Goal: Information Seeking & Learning: Compare options

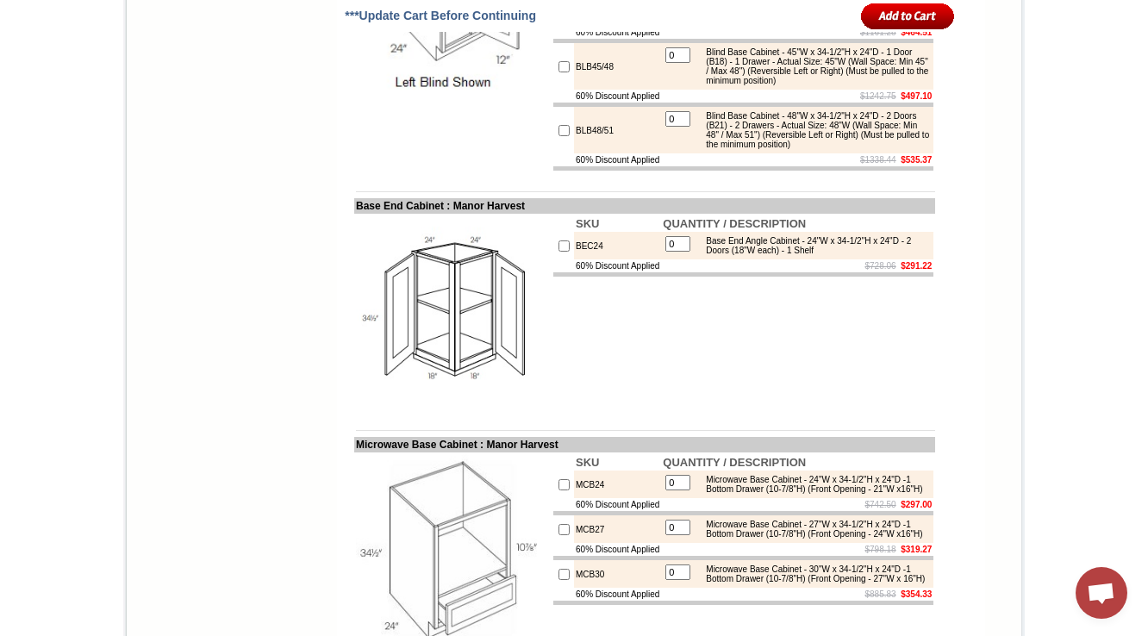
scroll to position [4638, 0]
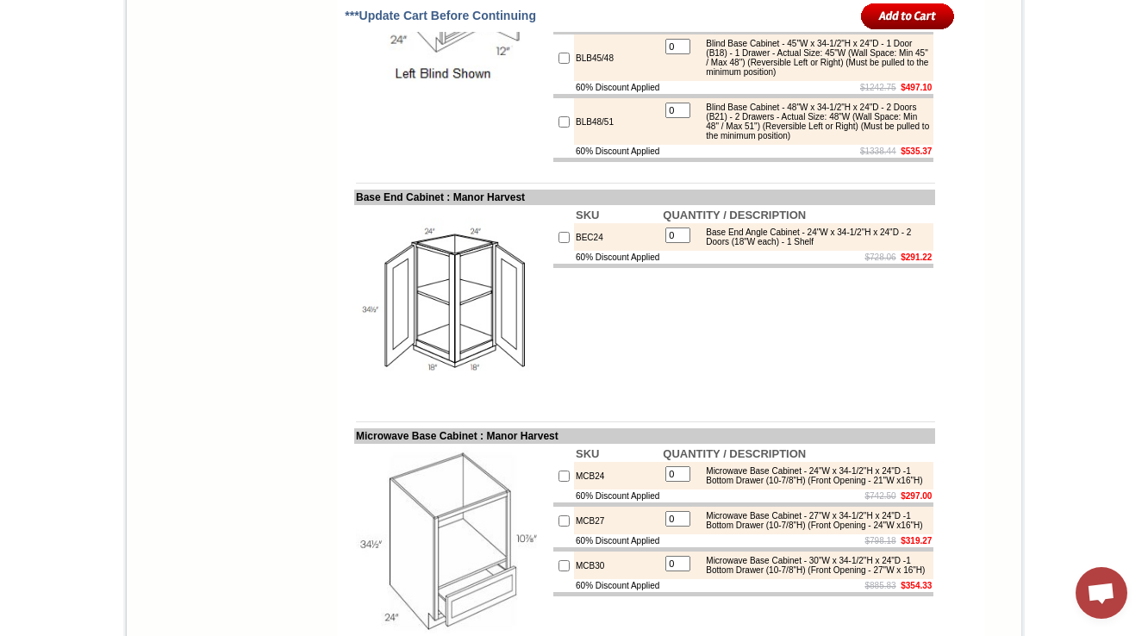
click at [597, 145] on td "BLB48/51" at bounding box center [617, 121] width 87 height 47
click at [747, 140] on div "Blind Base Cabinet - 48"W x 34-1/2"H x 24"D - 2 Doors (B21) - 2 Drawers - Actua…" at bounding box center [813, 122] width 232 height 38
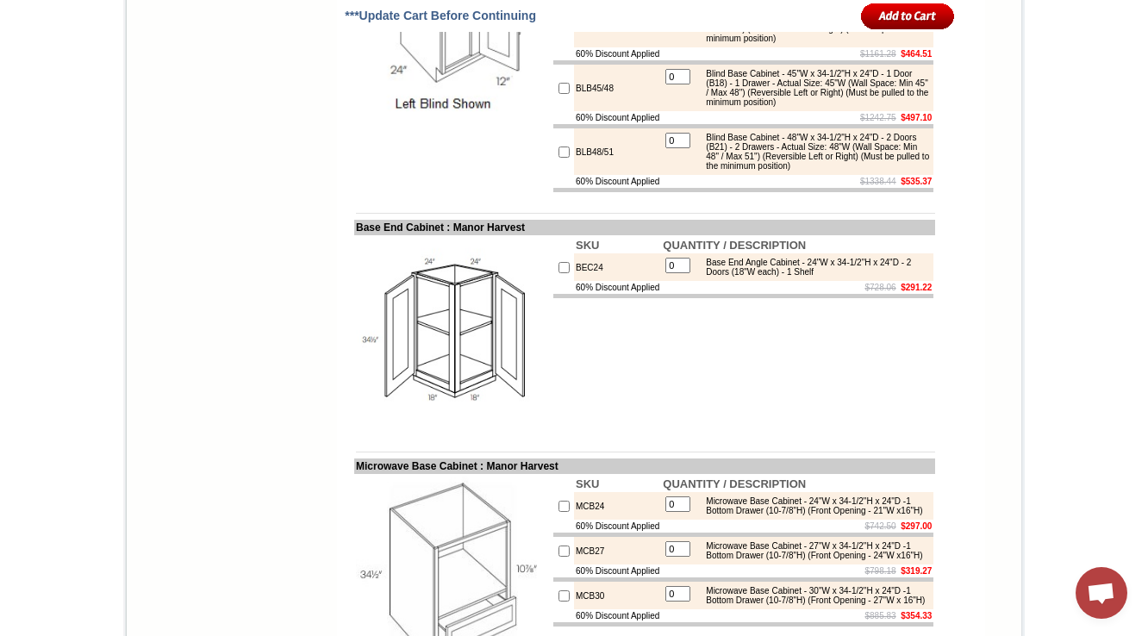
scroll to position [4612, 0]
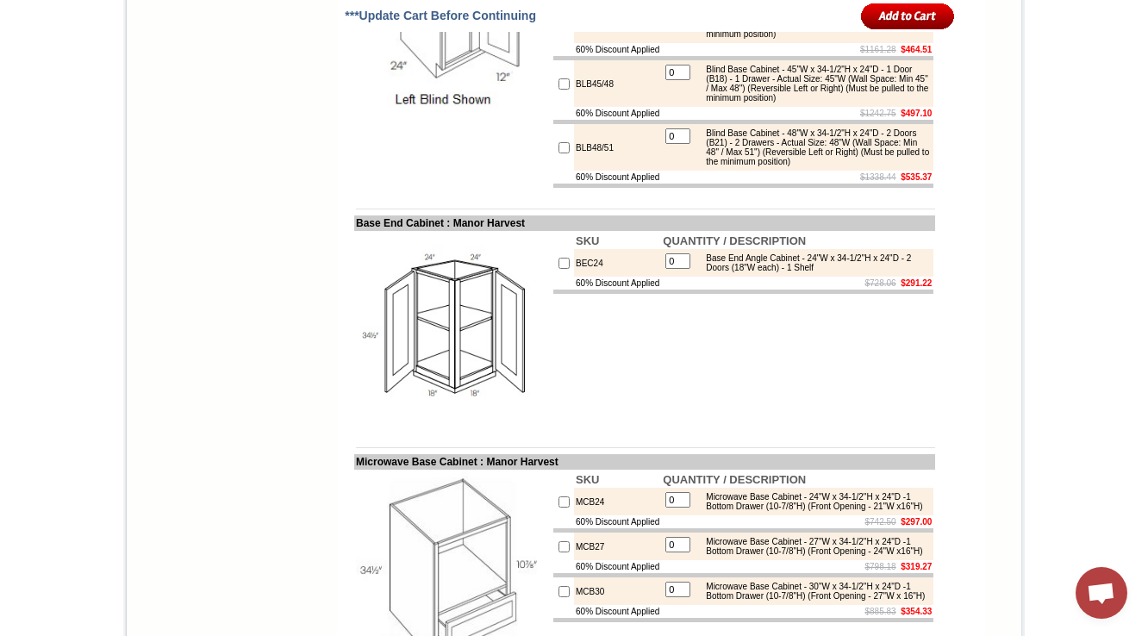
click at [574, 171] on td "BLB48/51" at bounding box center [617, 147] width 87 height 47
copy tr "BLB48/51"
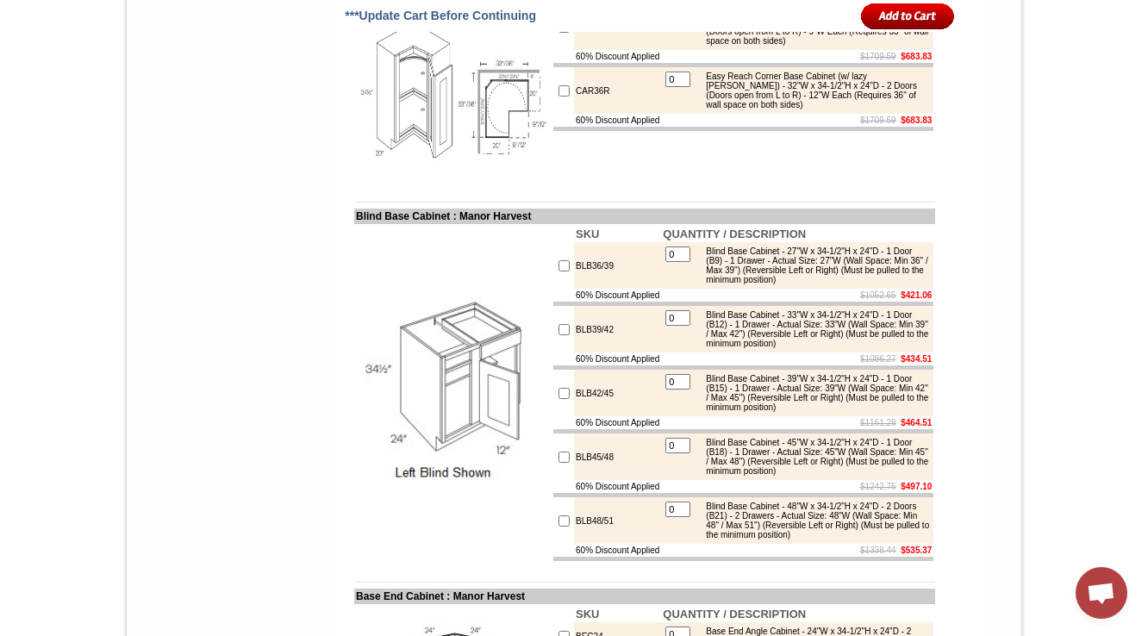
scroll to position [4260, 0]
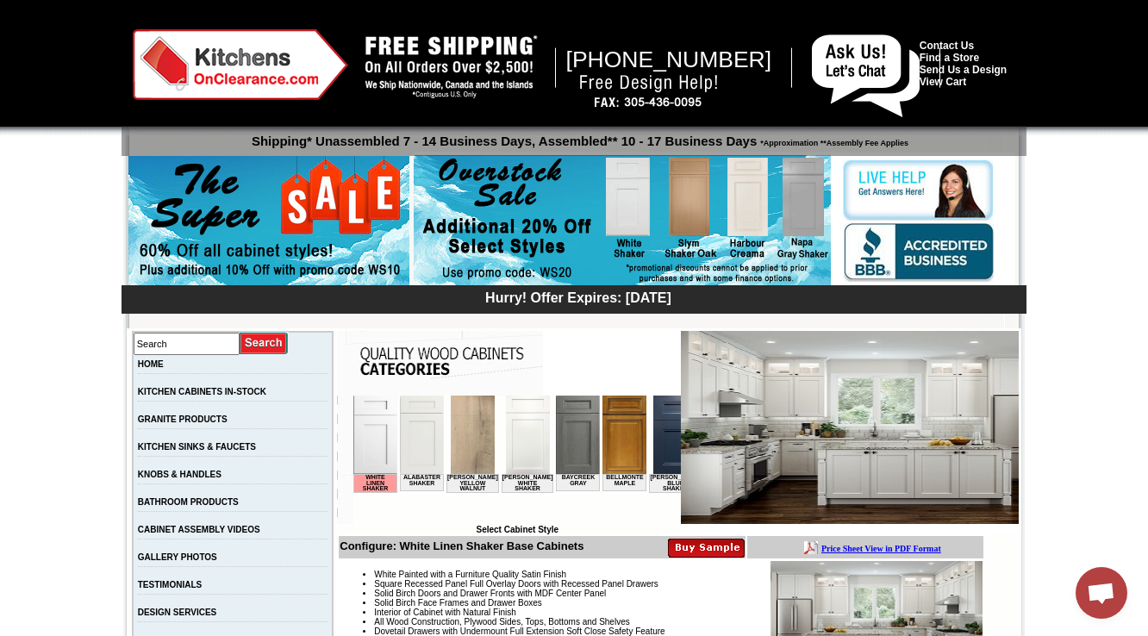
scroll to position [483, 0]
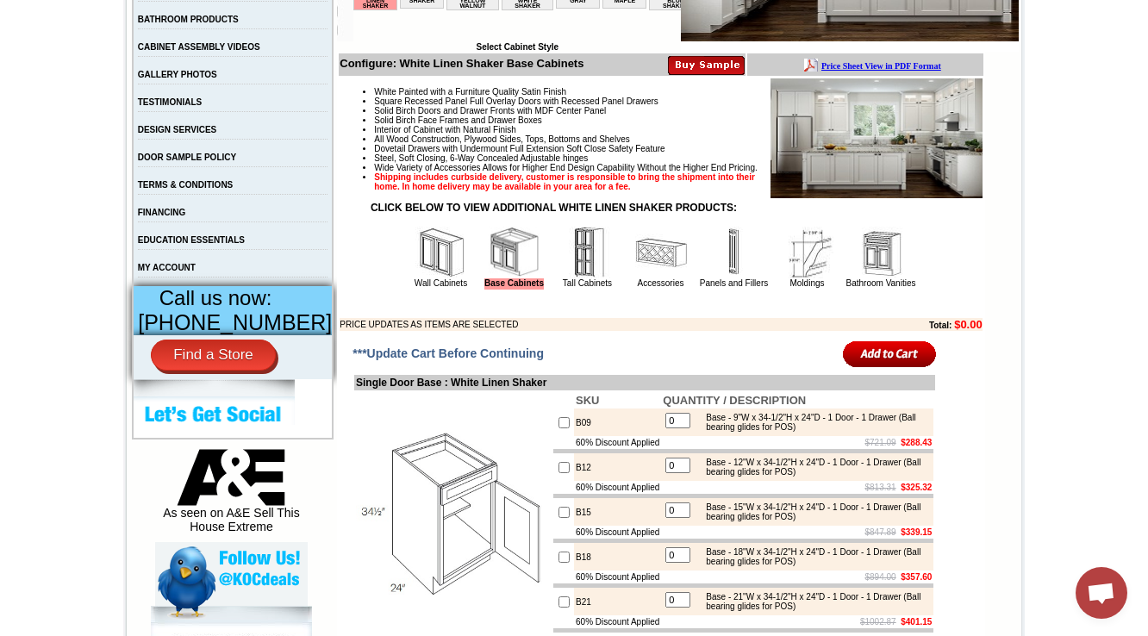
click at [650, 278] on img at bounding box center [661, 253] width 52 height 52
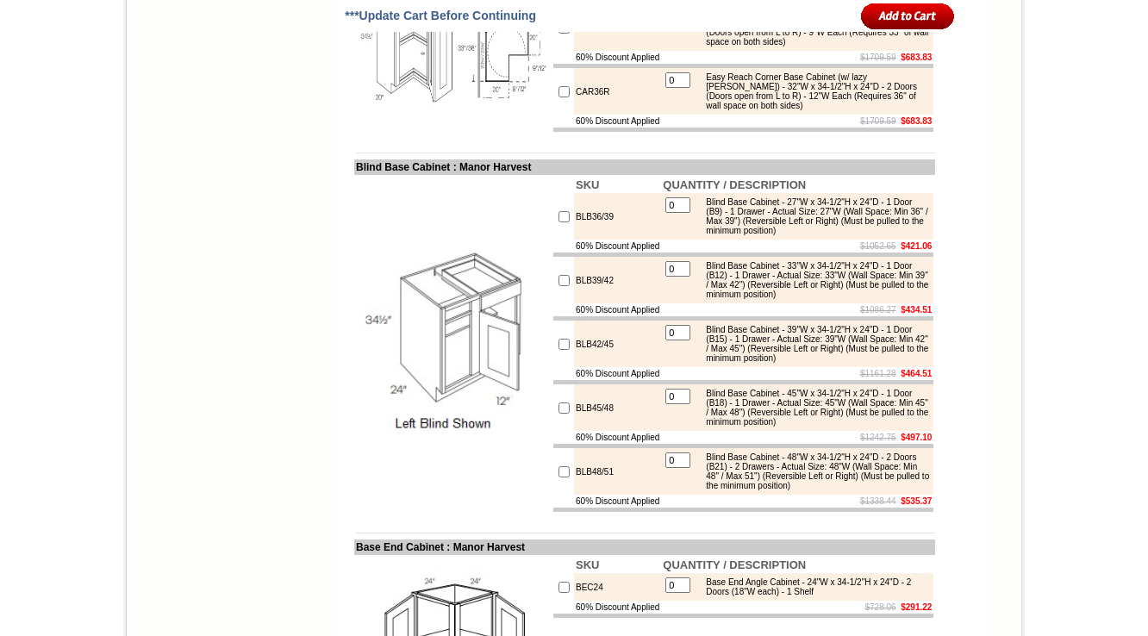
scroll to position [4325, 0]
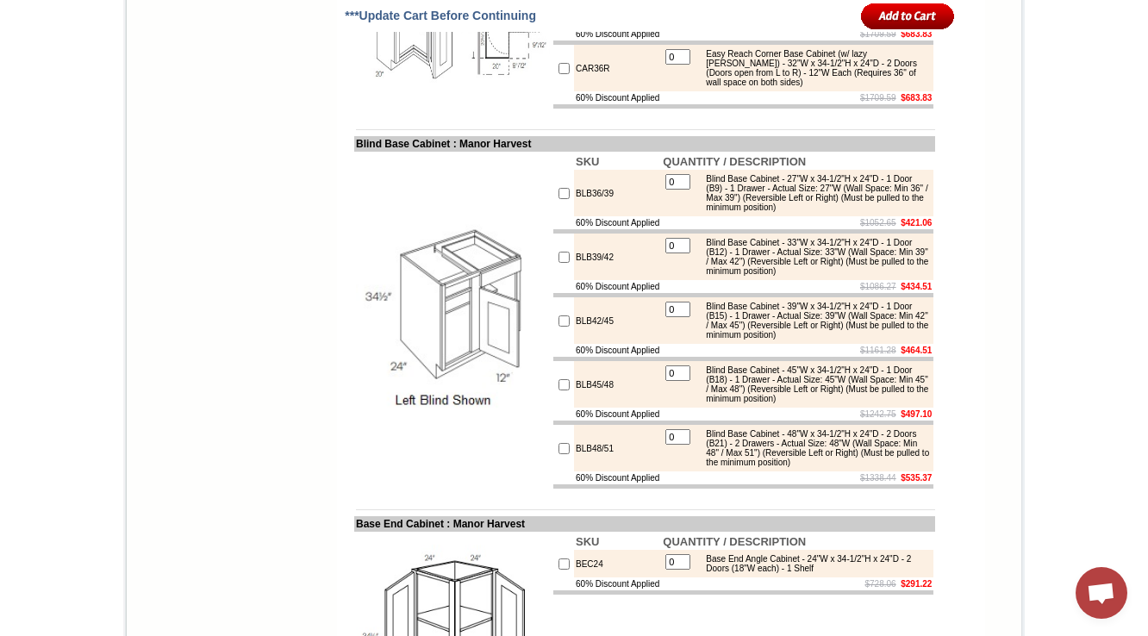
drag, startPoint x: 705, startPoint y: 224, endPoint x: 807, endPoint y: 259, distance: 107.4
click at [807, 23] on div "Easy Reach Corner Base Cabinet (w/ lazy [PERSON_NAME]) - 29"W x 34-1/2"H x 24"D…" at bounding box center [813, 4] width 232 height 38
copy div "Easy Reach Corner Base Cabinet (w/ lazy [PERSON_NAME]) - 29"W x 34-1/2"H x 24"D…"
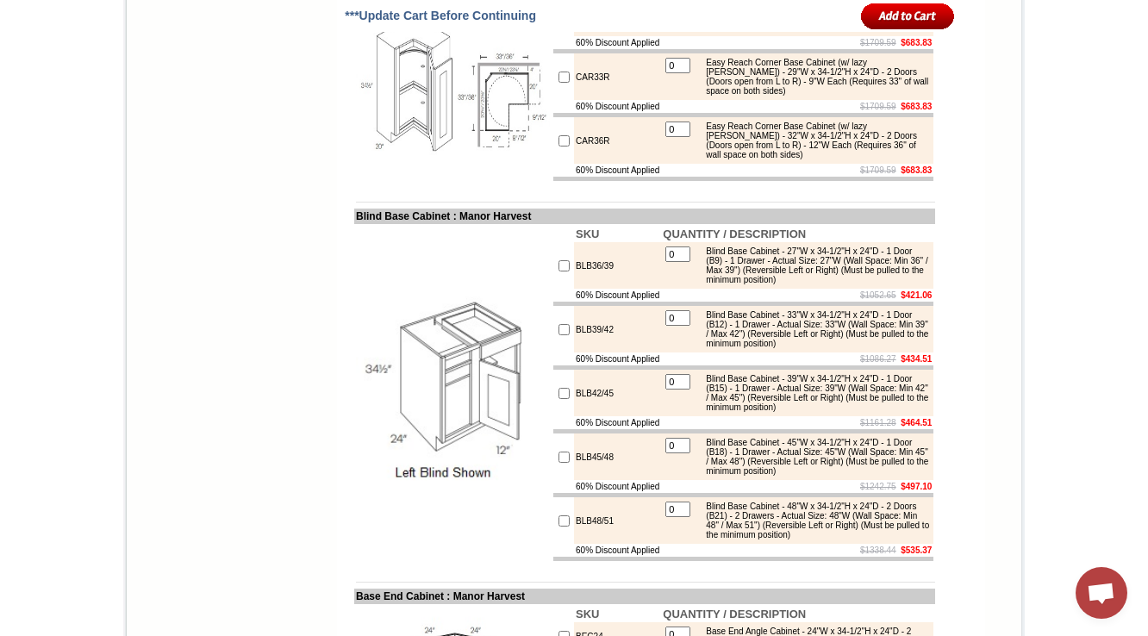
scroll to position [4322, 0]
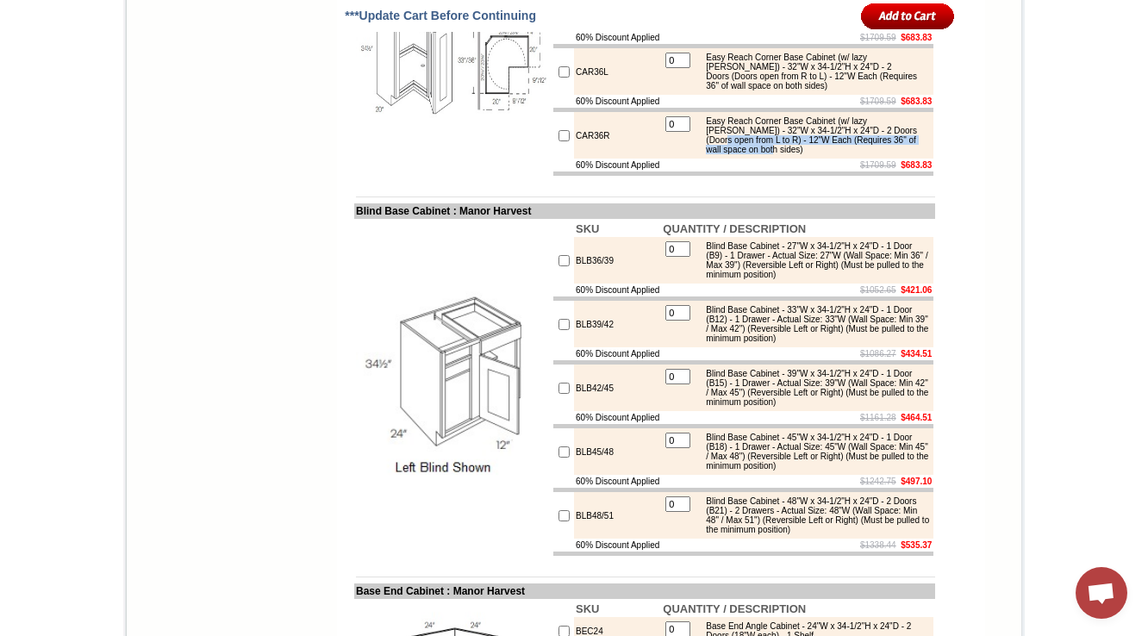
drag, startPoint x: 708, startPoint y: 390, endPoint x: 820, endPoint y: 396, distance: 111.4
click at [820, 154] on div "Easy Reach Corner Base Cabinet (w/ lazy [PERSON_NAME]) - 32"W x 34-1/2"H x 24"D…" at bounding box center [813, 135] width 232 height 38
click at [585, 159] on td "CAR36R" at bounding box center [617, 135] width 87 height 47
copy td "CAR36R"
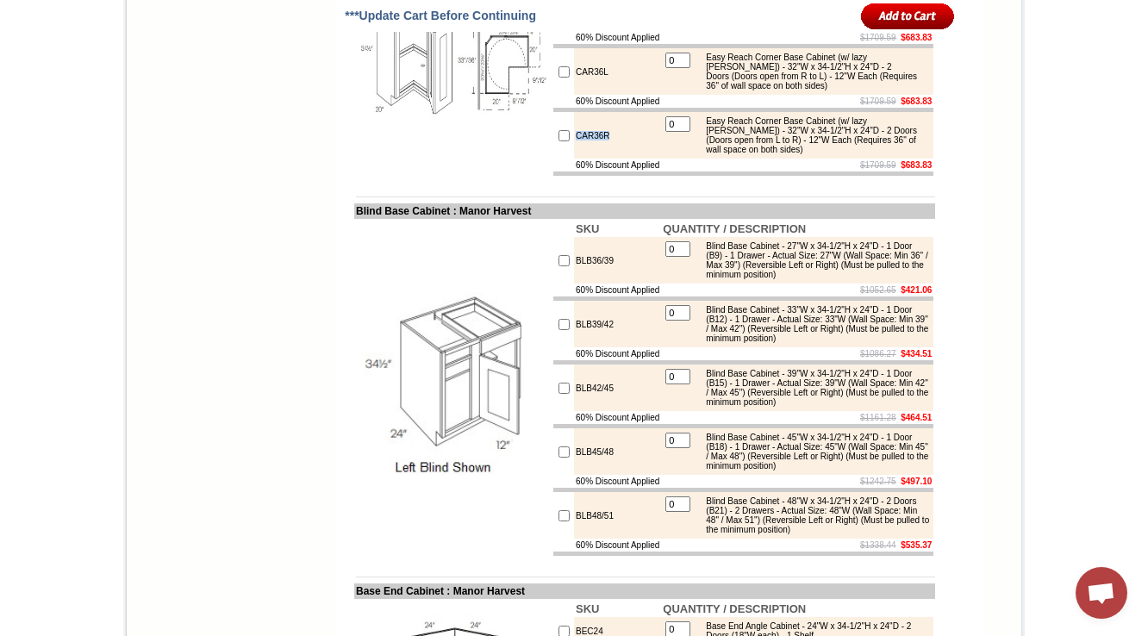
scroll to position [4391, 0]
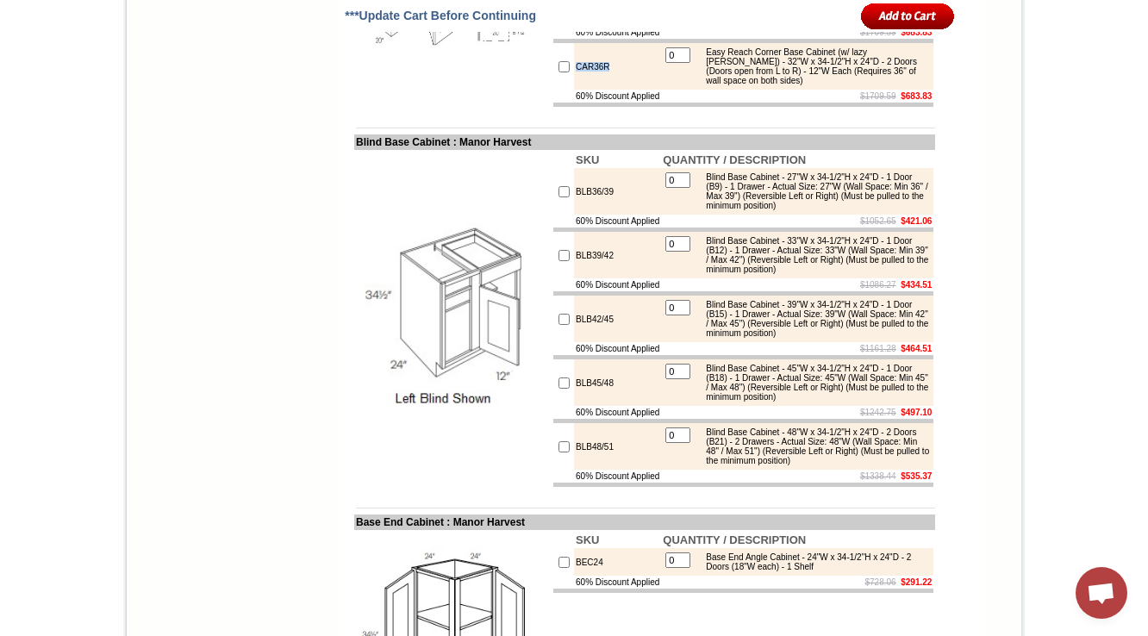
click at [574, 90] on td "CAR36R" at bounding box center [617, 66] width 87 height 47
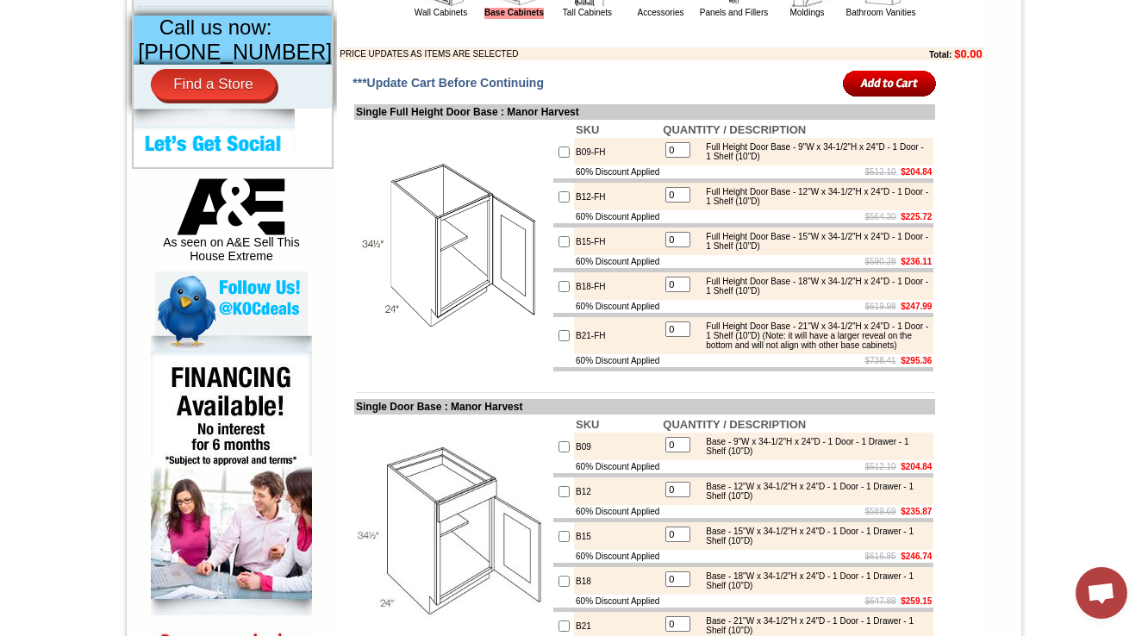
scroll to position [759, 0]
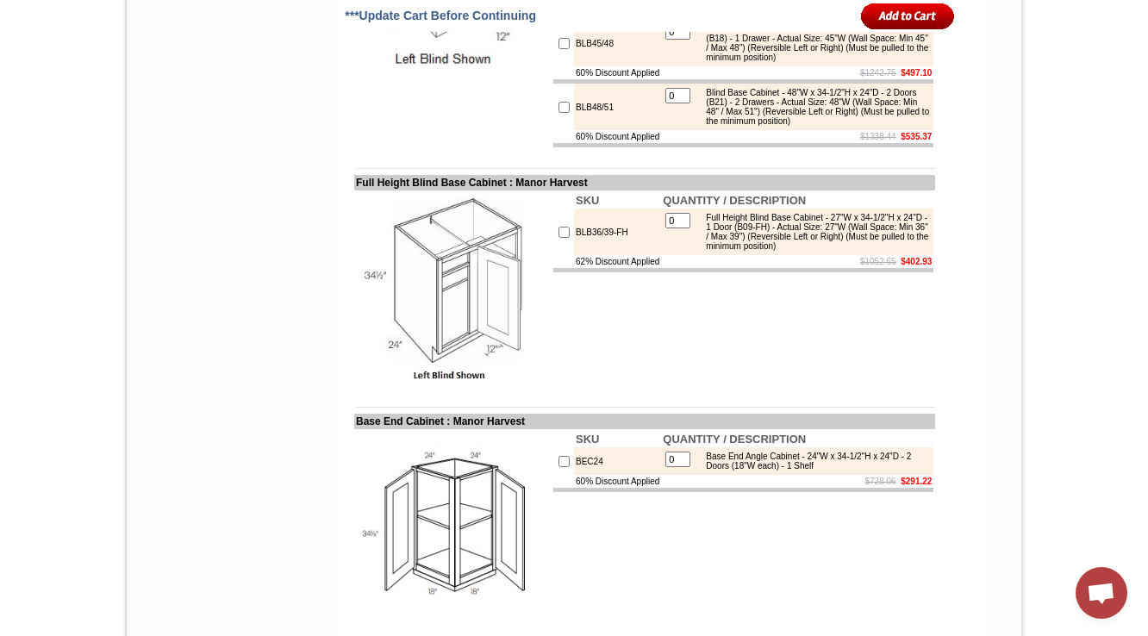
scroll to position [4584, 0]
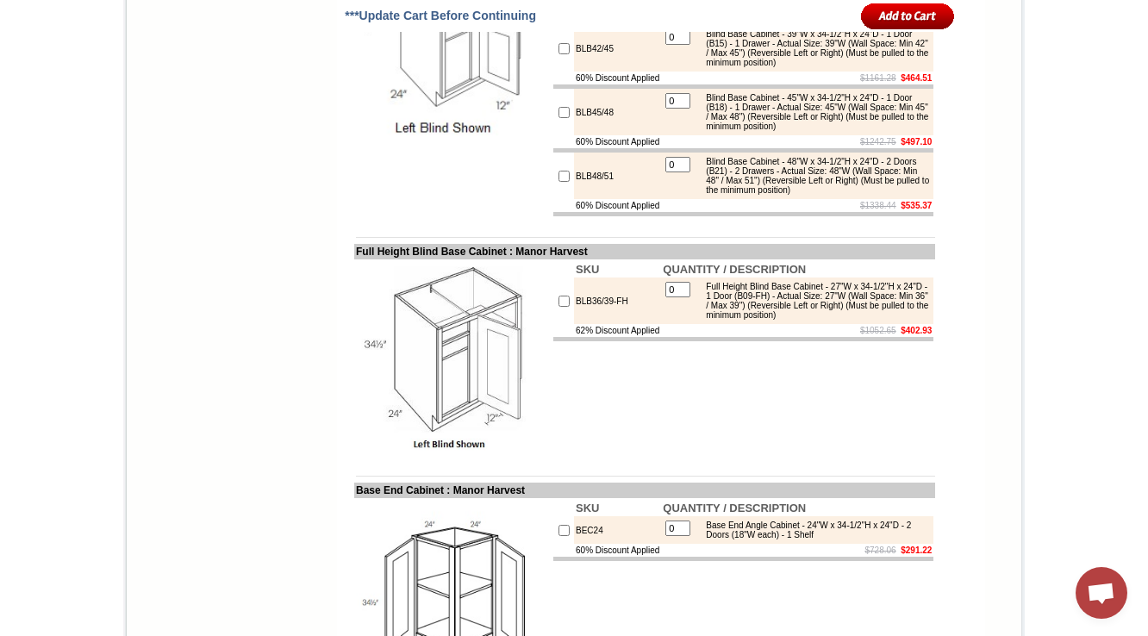
drag, startPoint x: 598, startPoint y: 142, endPoint x: 558, endPoint y: 153, distance: 42.0
copy td "BLB36/39"
click at [458, 218] on td at bounding box center [452, 48] width 197 height 339
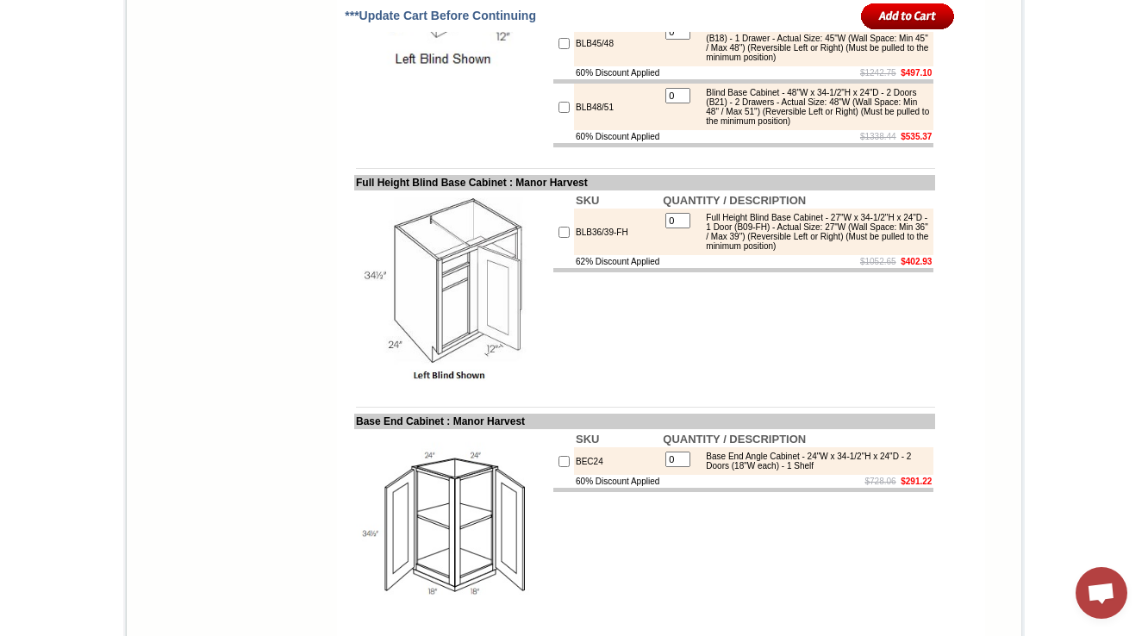
scroll to position [4722, 0]
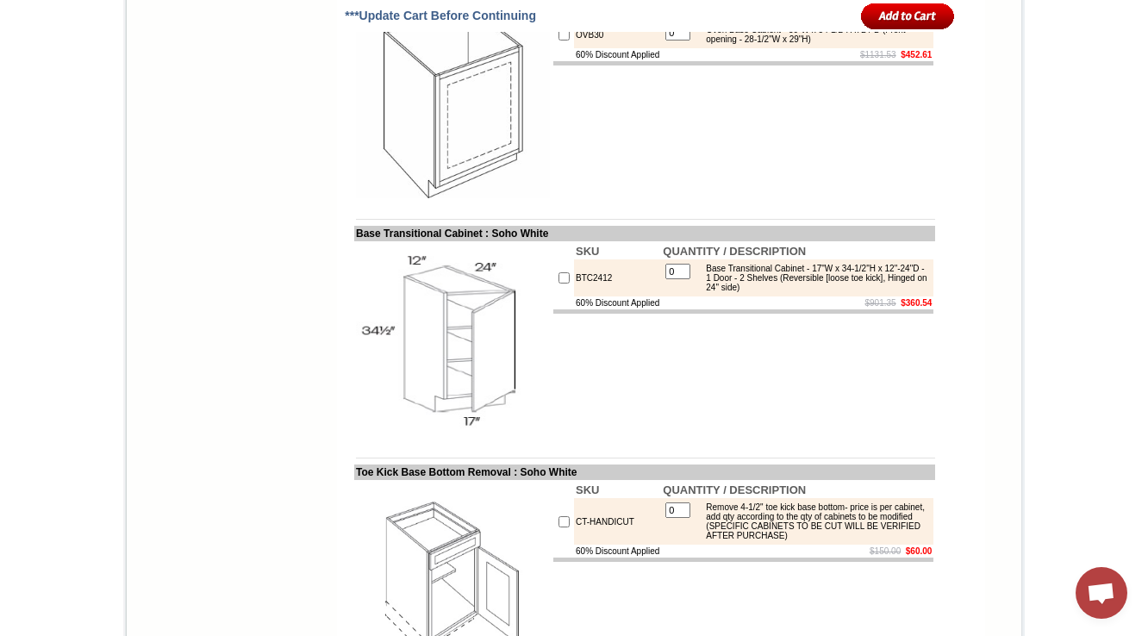
scroll to position [8865, 0]
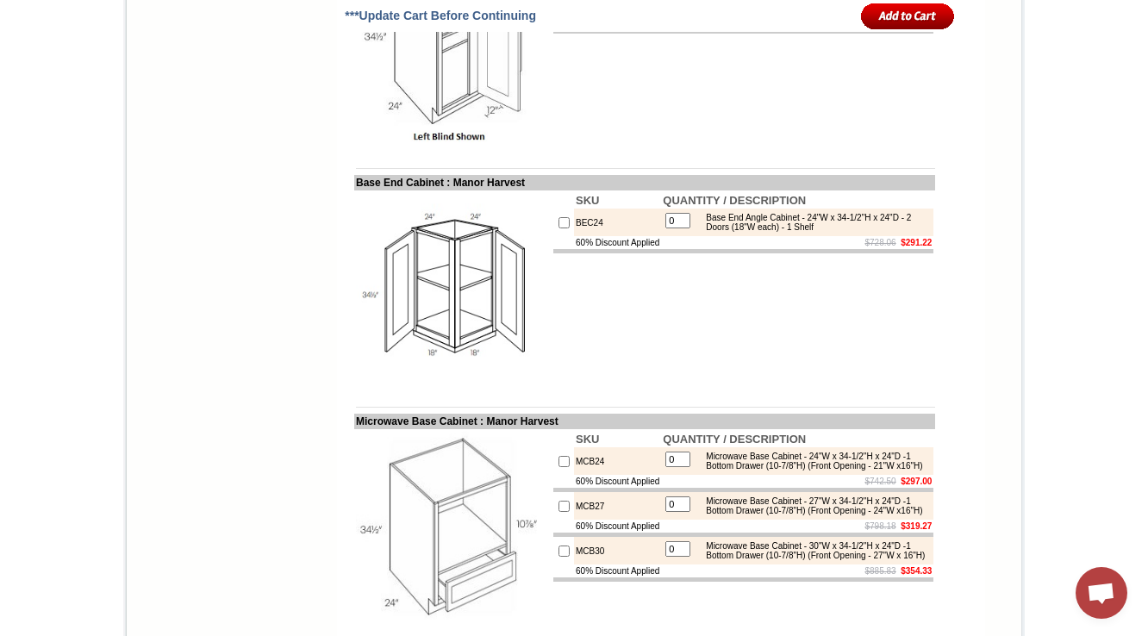
scroll to position [4881, 0]
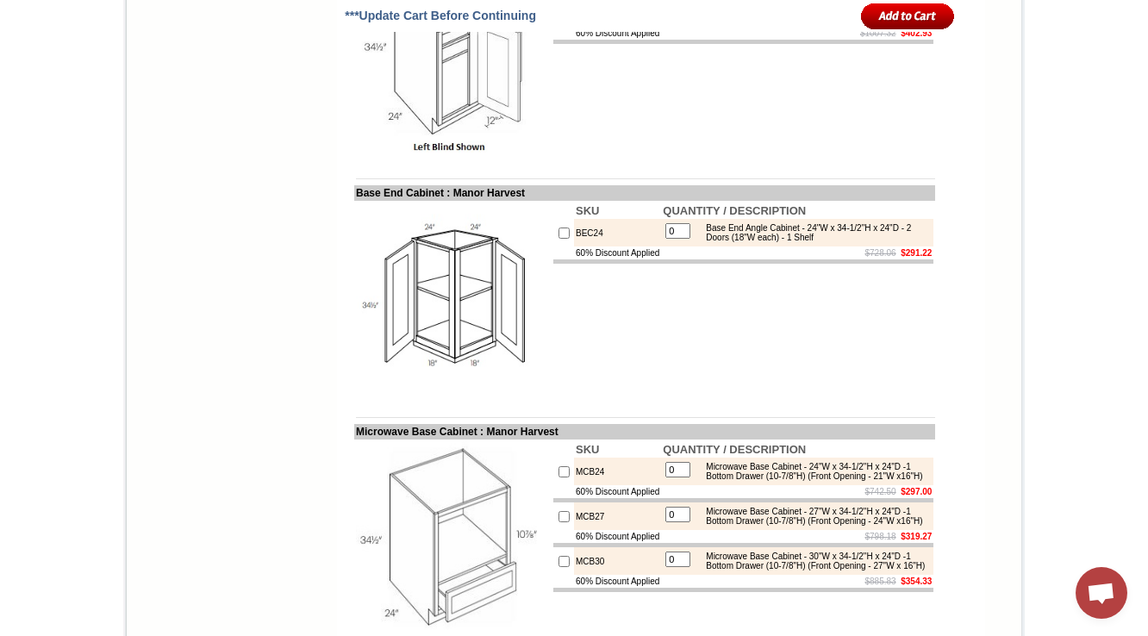
click at [761, 22] on div "Full Height Blind Base Cabinet - 27"W x 34-1/2"H x 24"D - 1 Door (B09-FH) - Act…" at bounding box center [813, 3] width 232 height 38
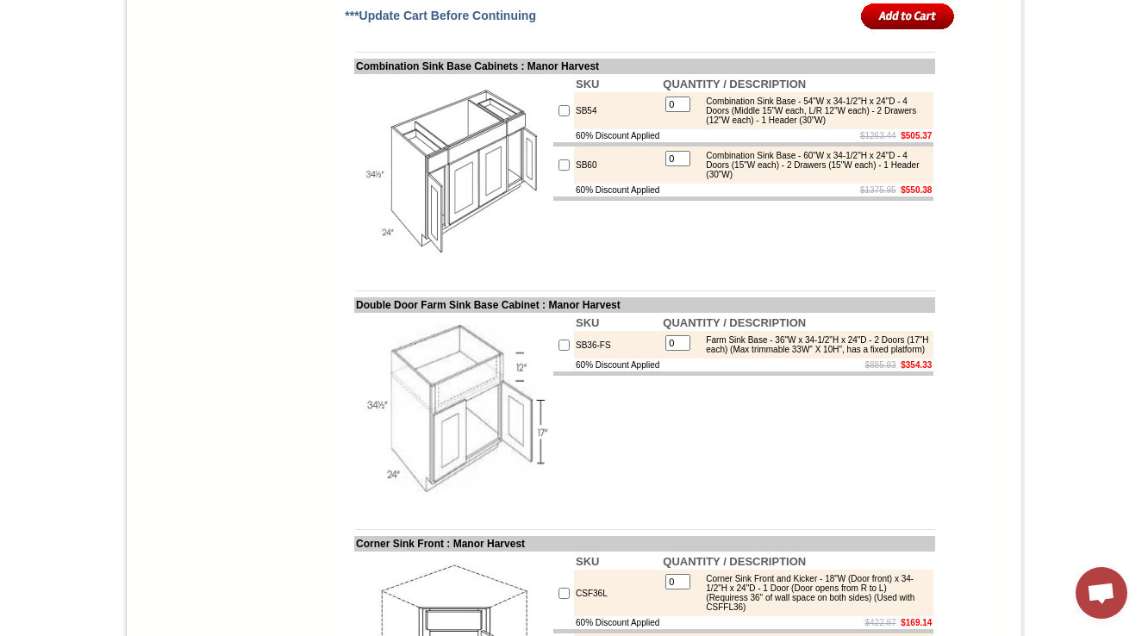
scroll to position [2637, 0]
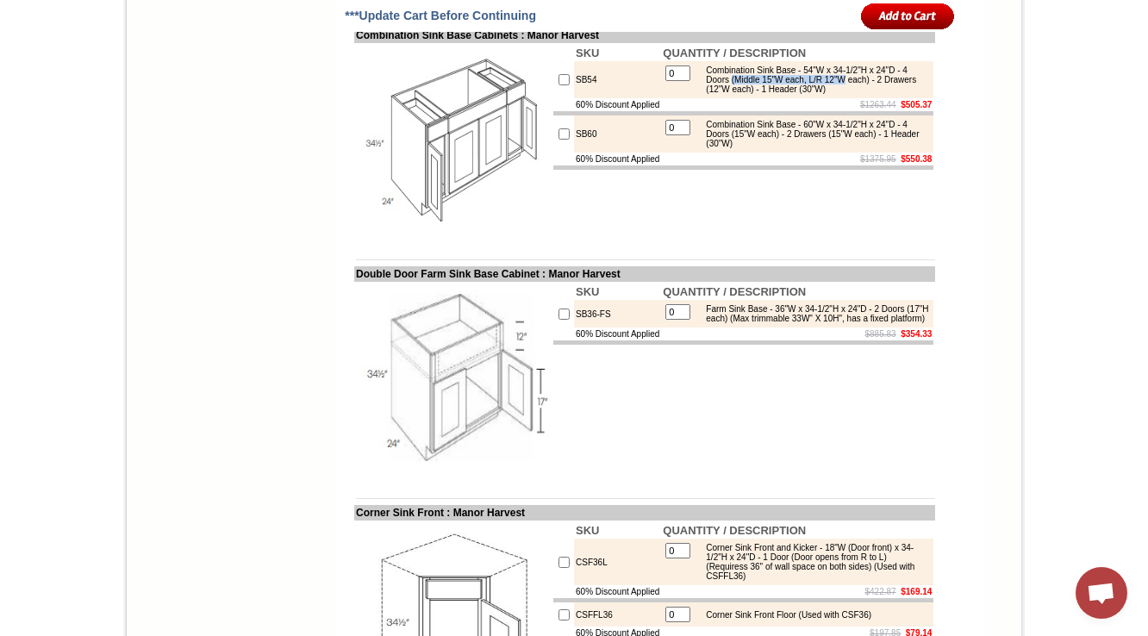
drag, startPoint x: 774, startPoint y: 244, endPoint x: 903, endPoint y: 241, distance: 129.3
click at [903, 94] on div "Combination Sink Base - 54"W x 34-1/2"H x 24"D - 4 Doors (Middle 15"W each, L/R…" at bounding box center [813, 79] width 232 height 28
click at [858, 97] on table "0 Combination Sink Base - 54"W x 34-1/2"H x 24"D - 4 Doors (Middle 15"W each, L…" at bounding box center [797, 80] width 269 height 34
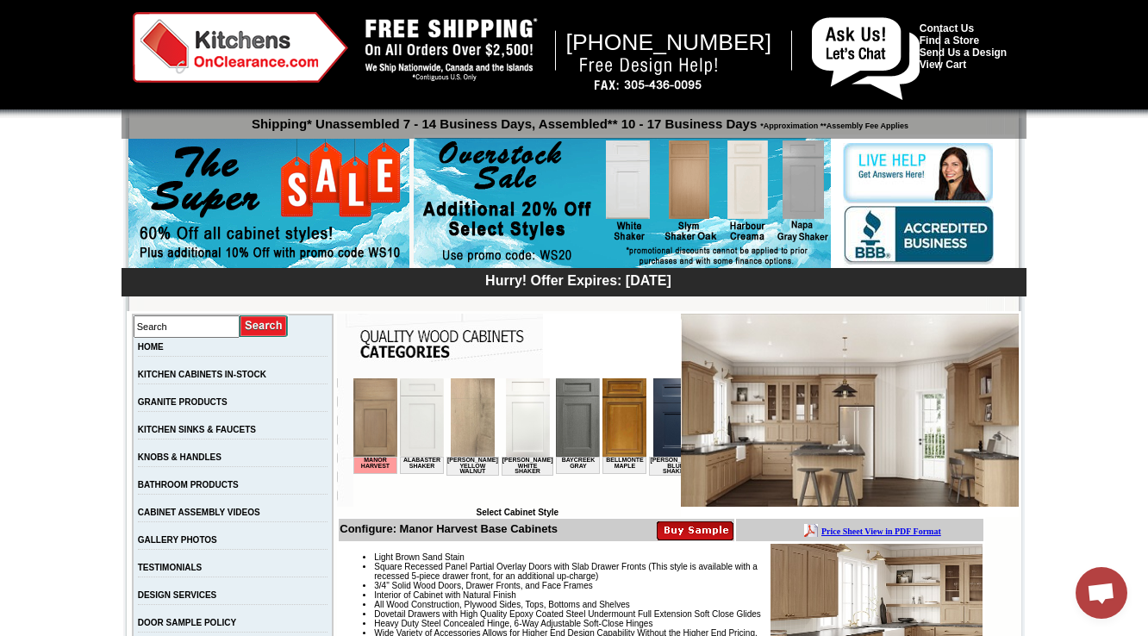
scroll to position [293, 0]
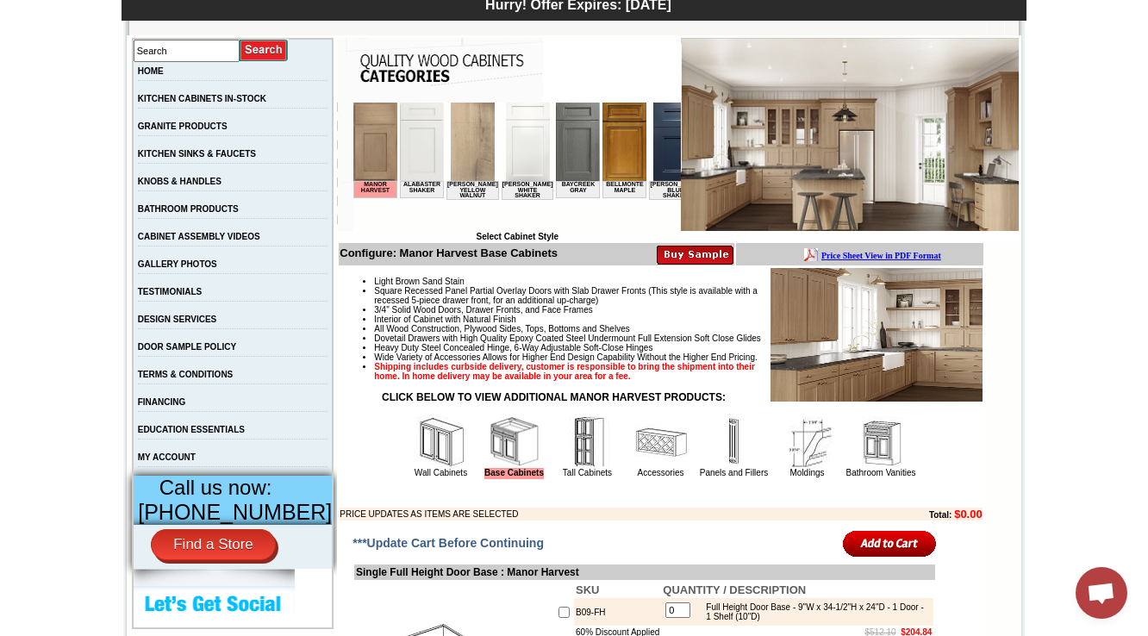
click at [637, 468] on img at bounding box center [661, 442] width 52 height 52
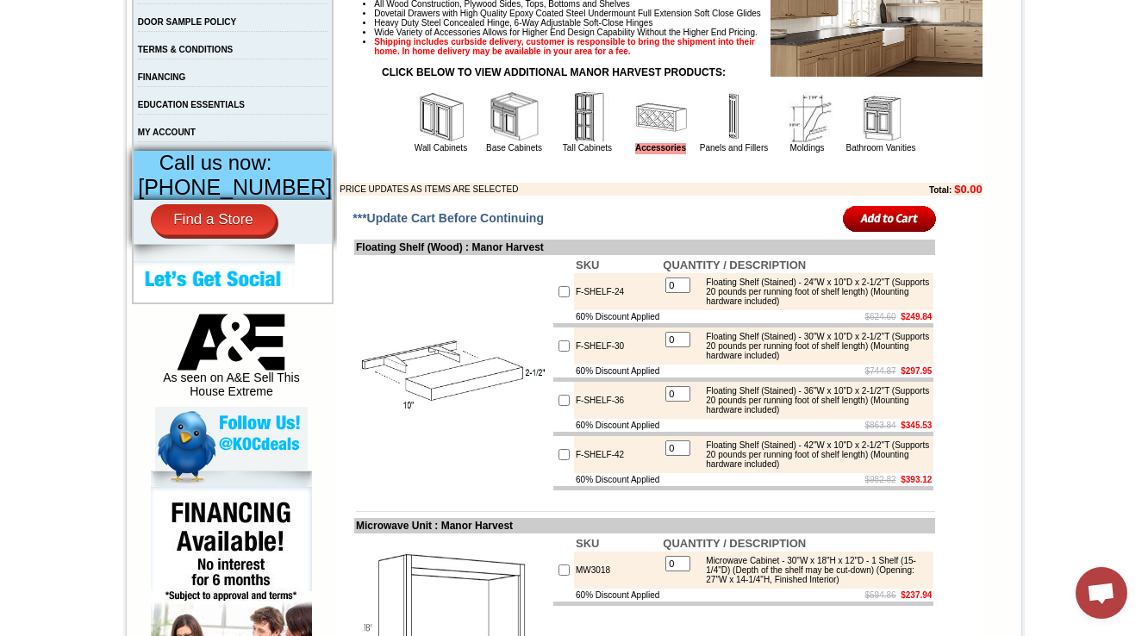
scroll to position [621, 0]
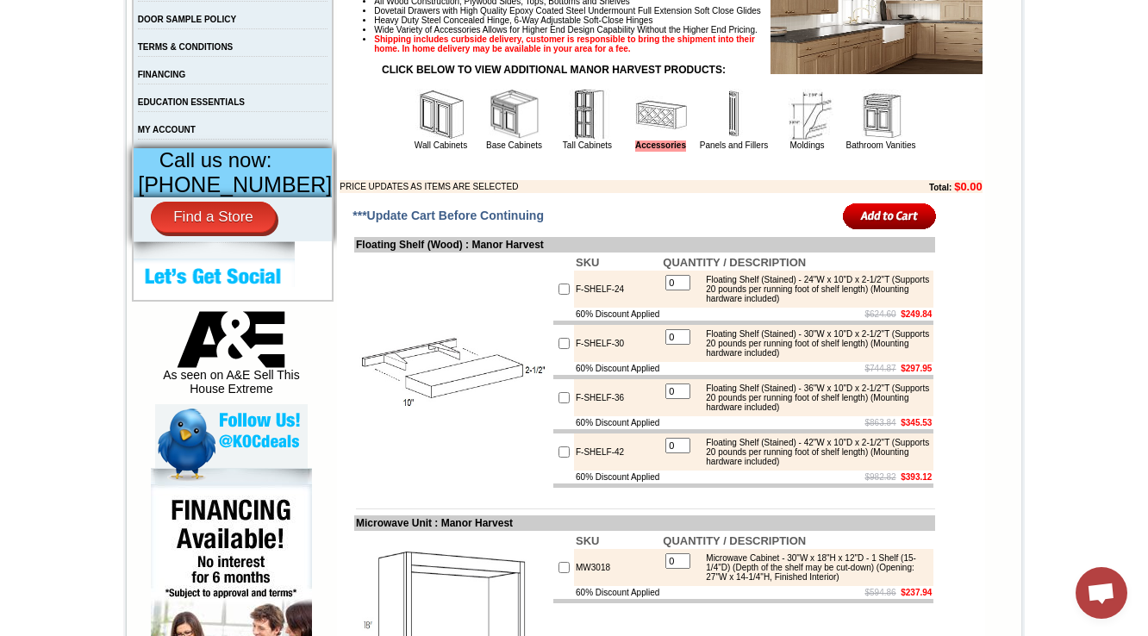
click at [500, 140] on img at bounding box center [515, 115] width 52 height 52
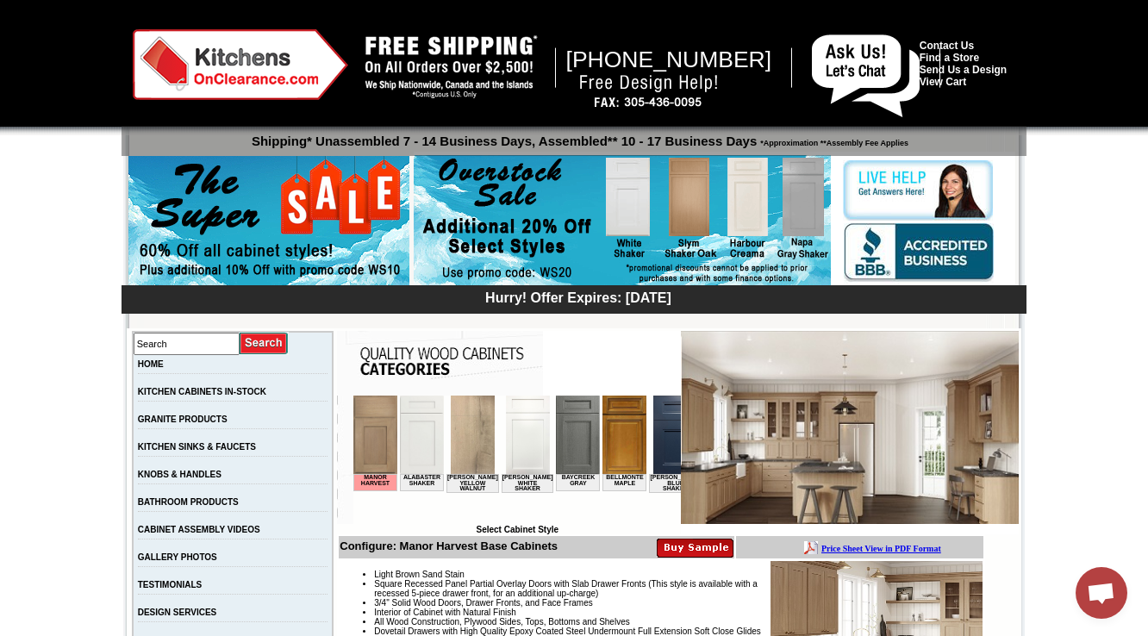
scroll to position [414, 0]
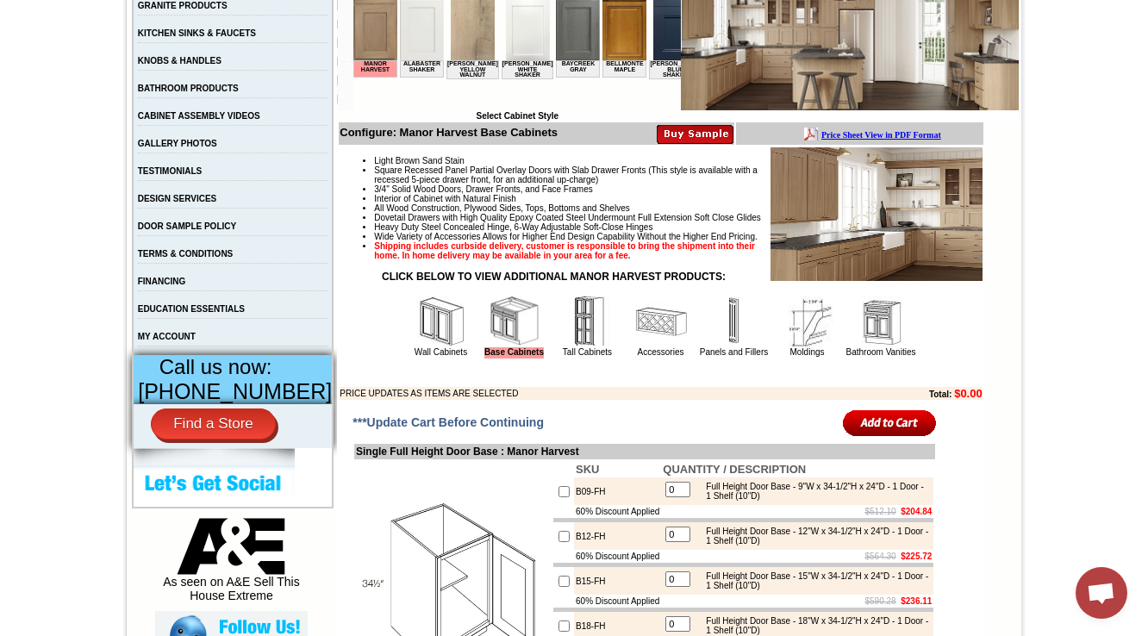
click at [635, 347] on img at bounding box center [661, 322] width 52 height 52
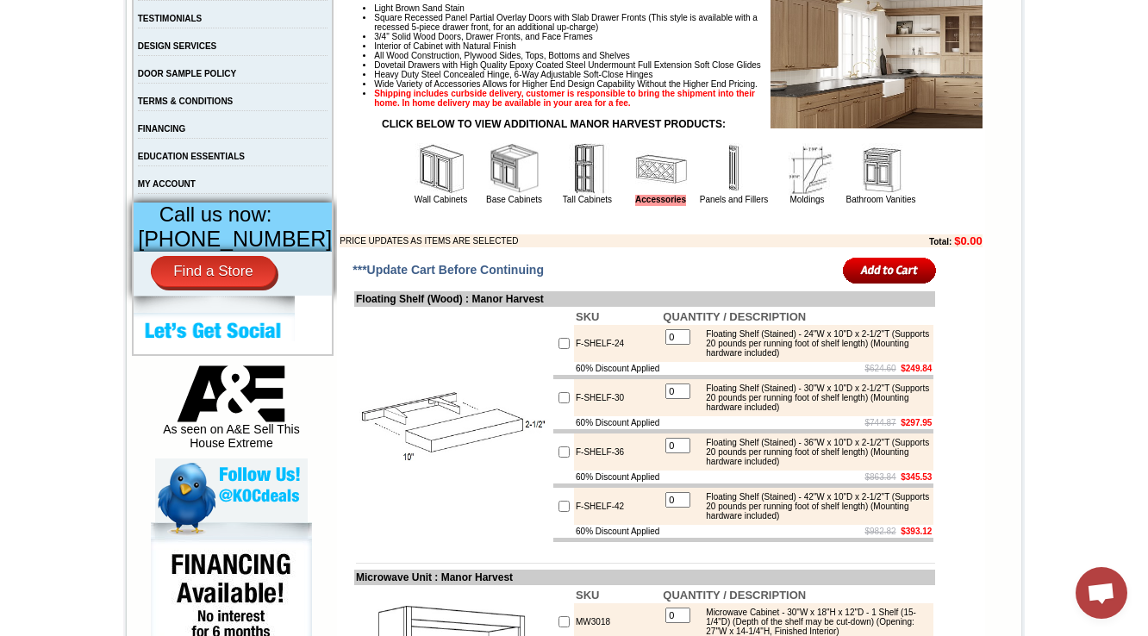
scroll to position [758, 0]
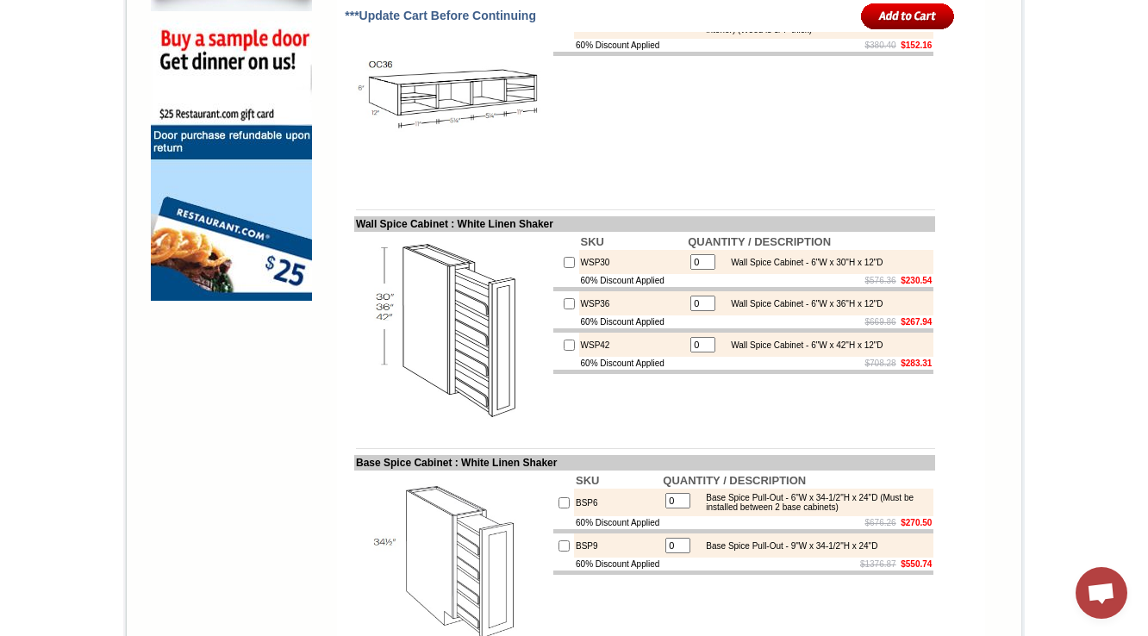
scroll to position [1351, 0]
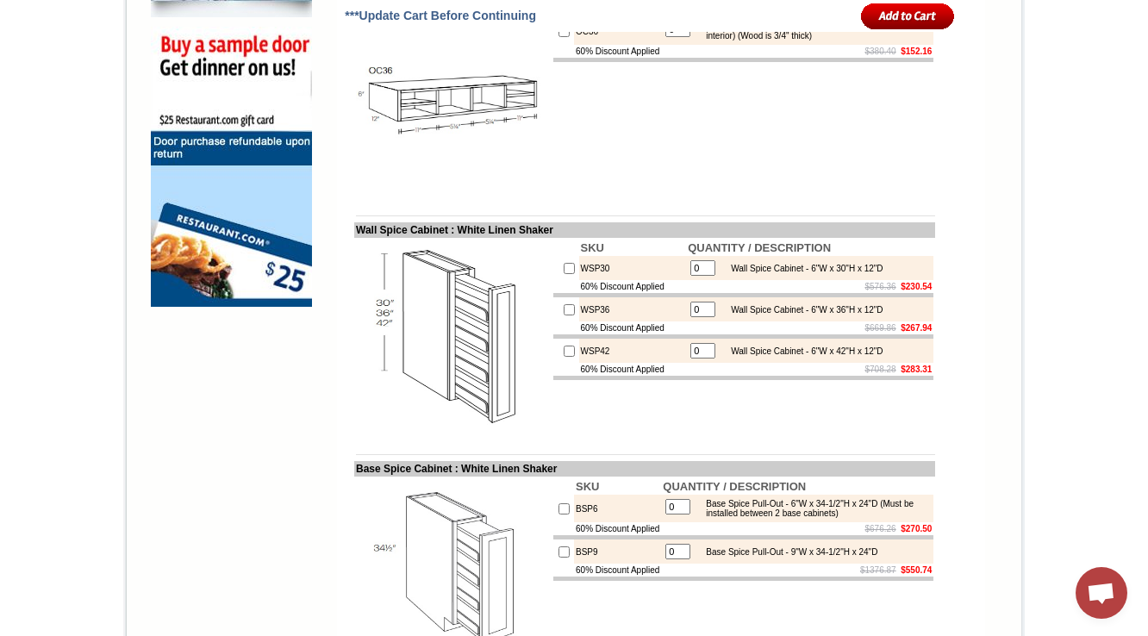
click at [581, 280] on td "WSP30" at bounding box center [633, 268] width 108 height 24
copy td "WSP30"
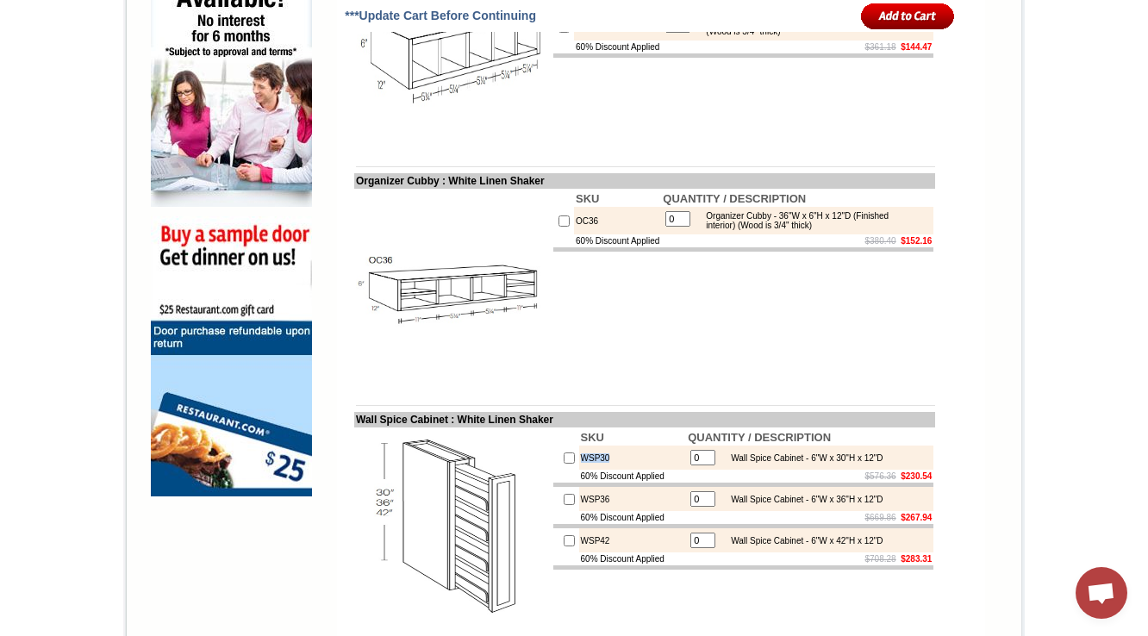
scroll to position [1144, 0]
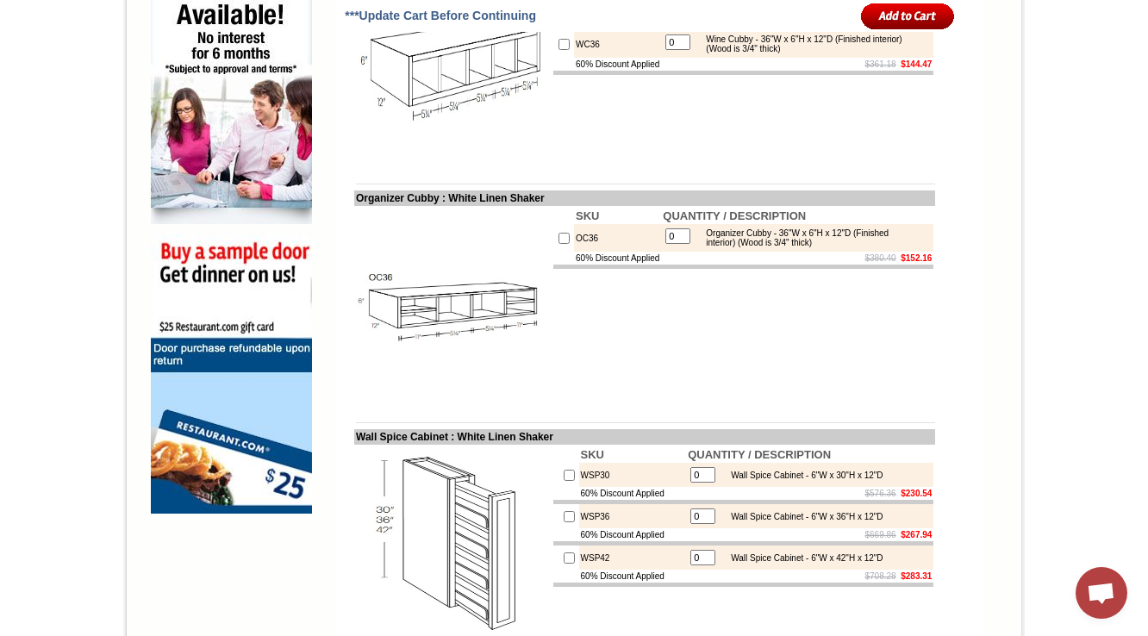
click at [574, 252] on td "OC36" at bounding box center [617, 238] width 87 height 28
copy td "OC36"
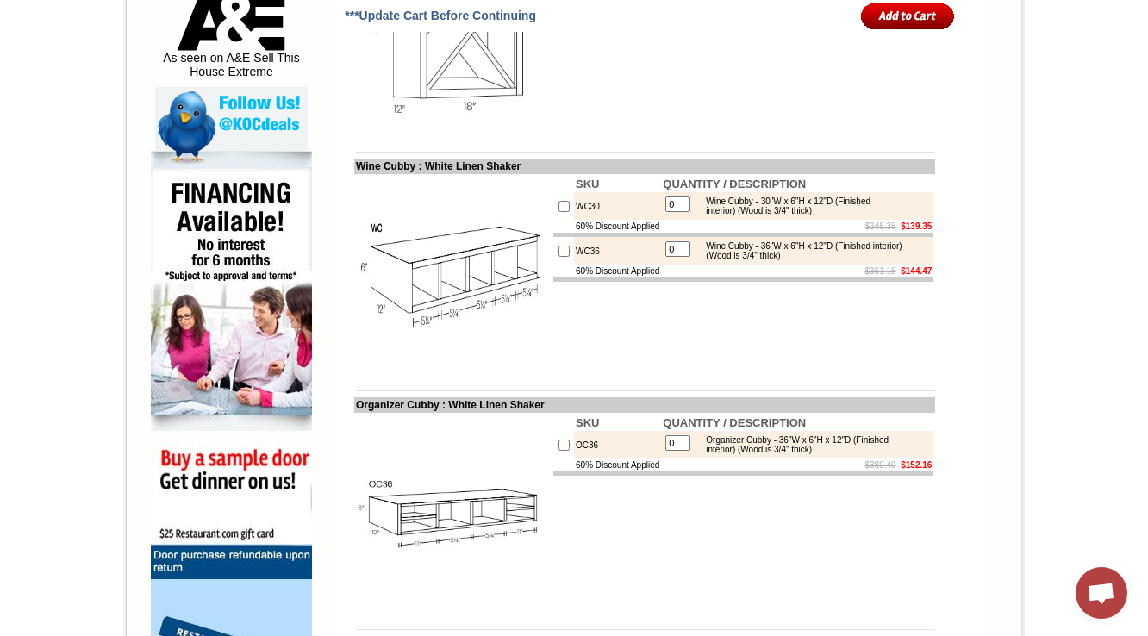
click at [577, 220] on td "WC30" at bounding box center [617, 206] width 87 height 28
copy td "WC30"
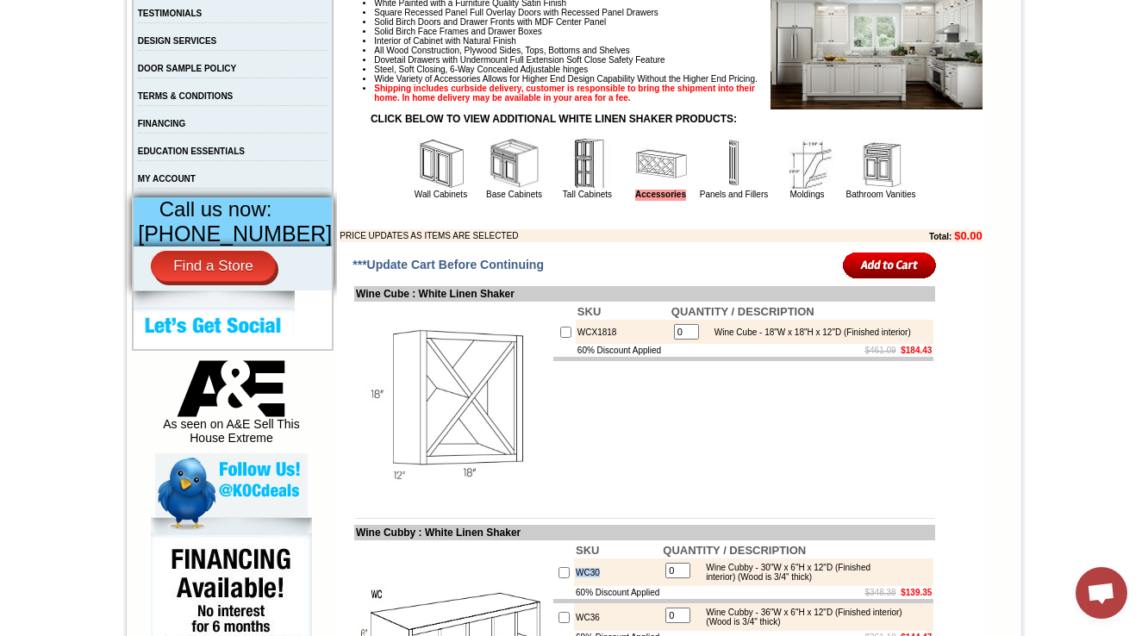
scroll to position [524, 0]
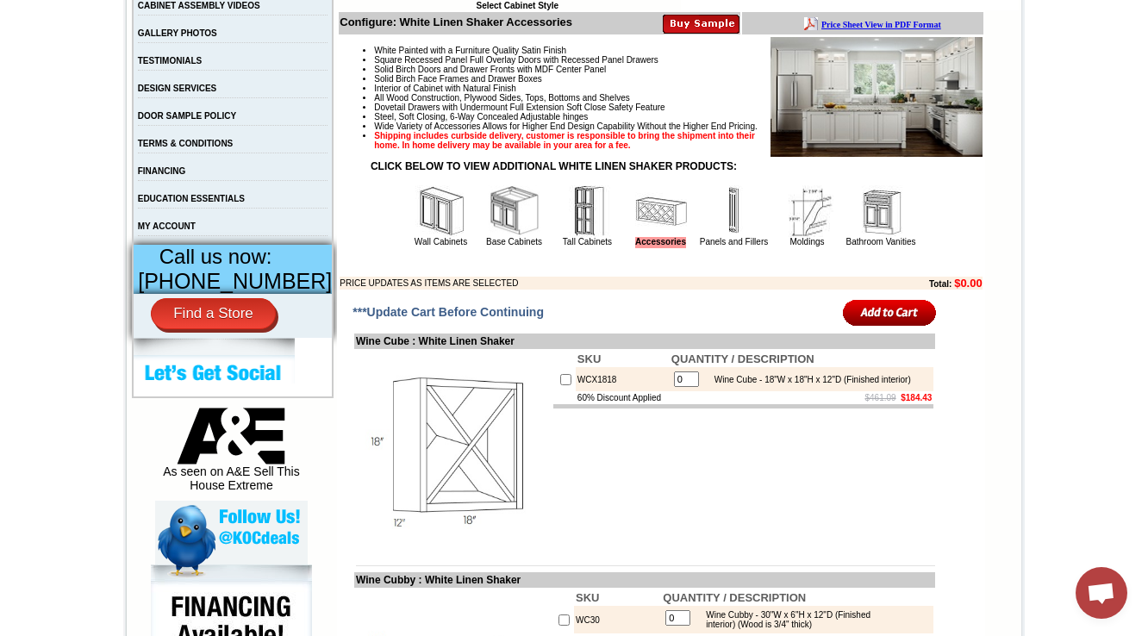
click at [576, 391] on td "WCX1818" at bounding box center [623, 379] width 94 height 24
copy td "WCX1818"
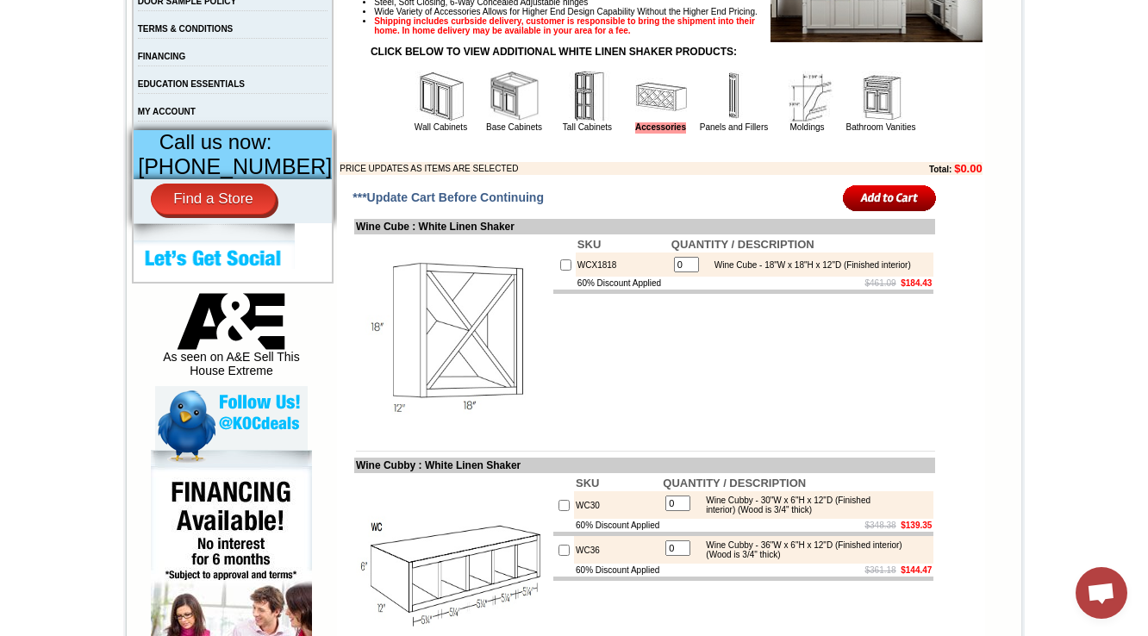
scroll to position [714, 0]
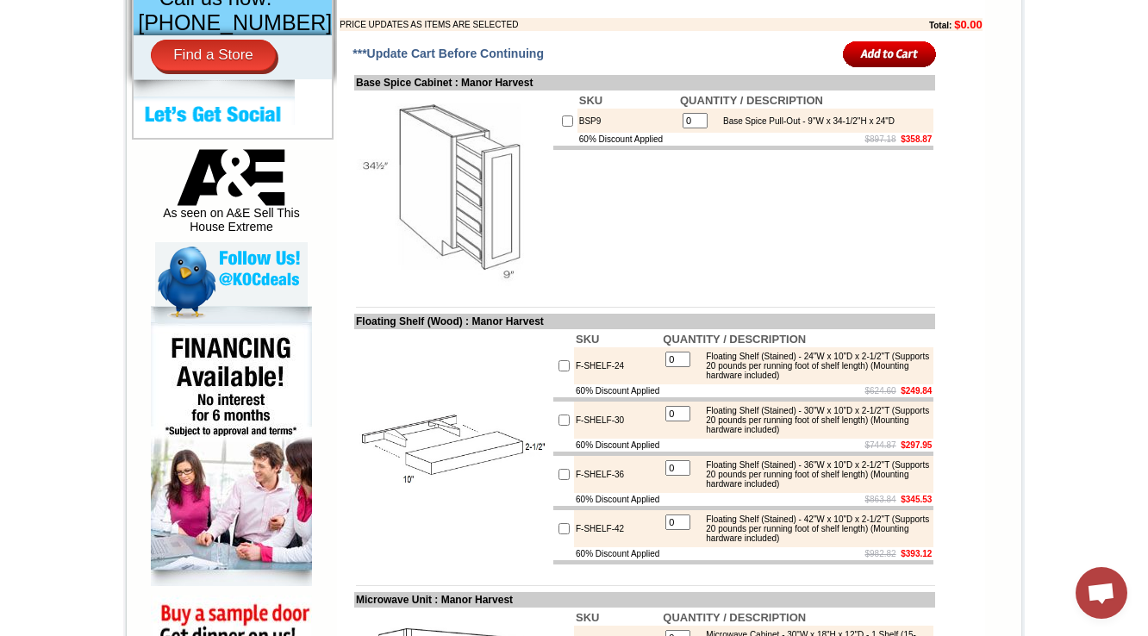
scroll to position [758, 0]
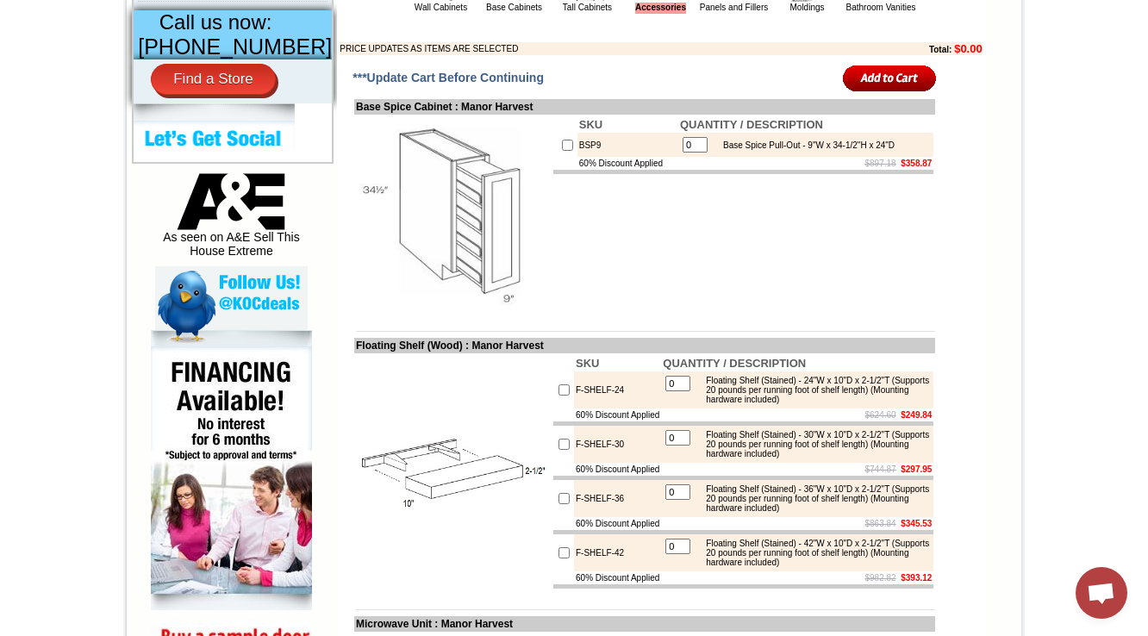
click at [577, 157] on td "BSP9" at bounding box center [627, 145] width 101 height 24
copy td "BSP9"
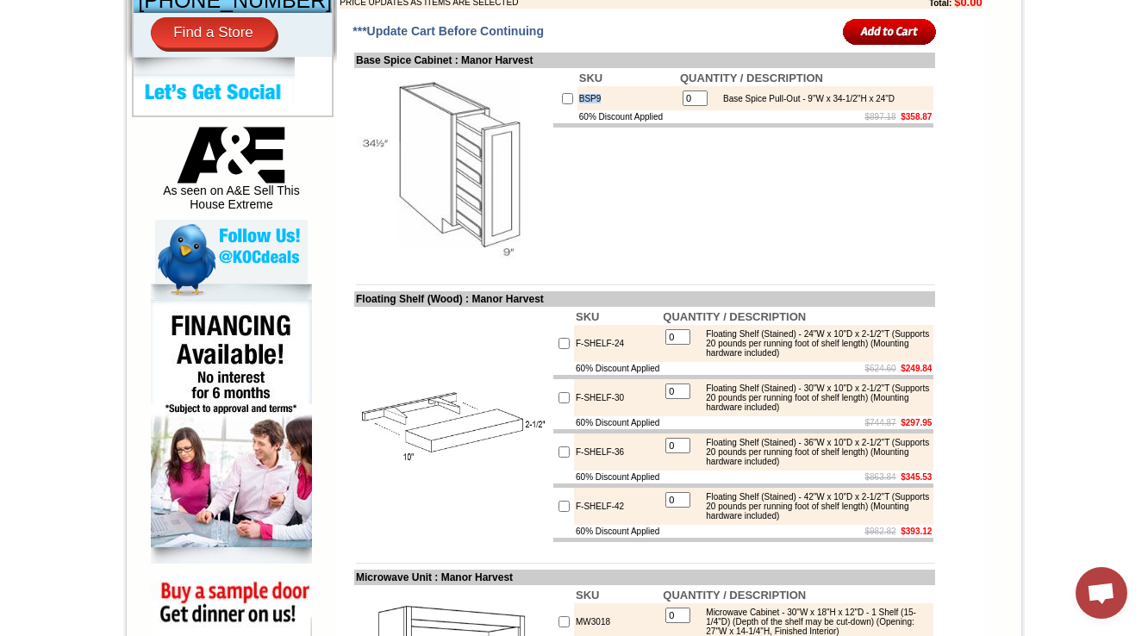
scroll to position [827, 0]
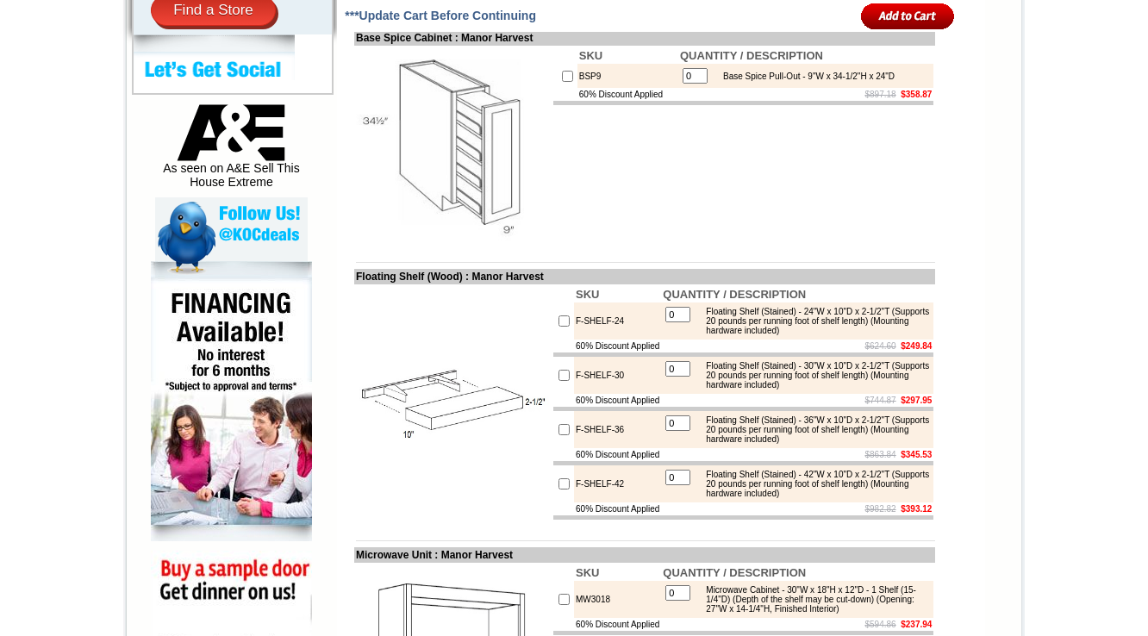
scroll to position [4346, 0]
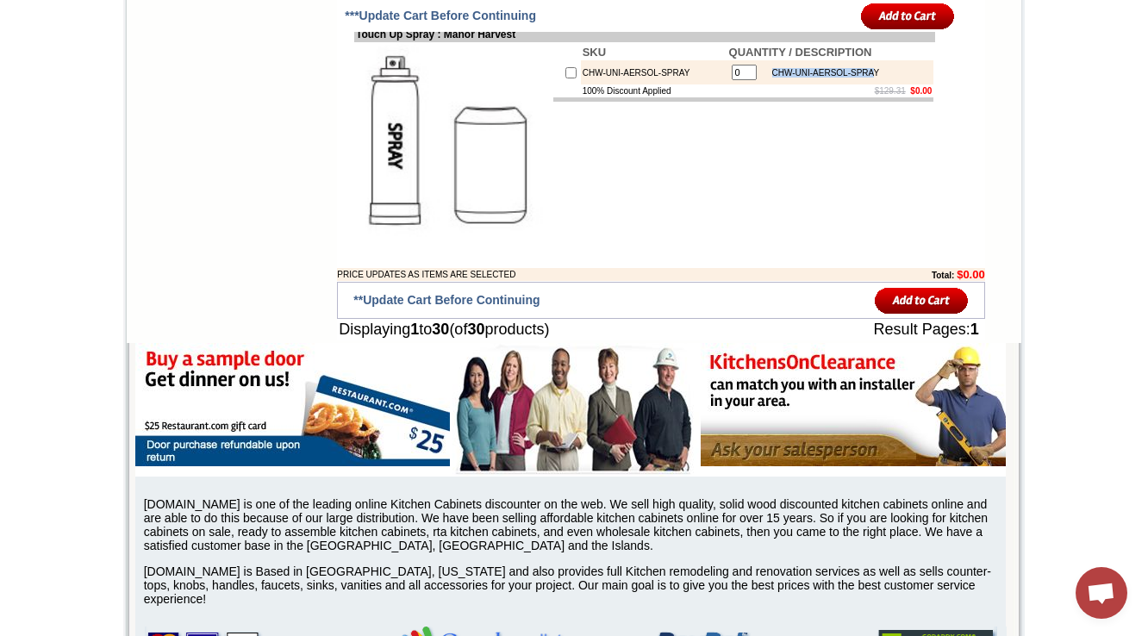
drag, startPoint x: 758, startPoint y: 317, endPoint x: 862, endPoint y: 315, distance: 103.4
click at [862, 78] on div "CHW-UNI-AERSOL-SPRAY" at bounding box center [822, 72] width 116 height 9
click at [868, 240] on td "SKU QUANTITY / DESCRIPTION CHW-UNI-AERSOL-SPRAY 0 CHW-UNI-AERSOL-SPRAY 100% Dis…" at bounding box center [744, 140] width 384 height 197
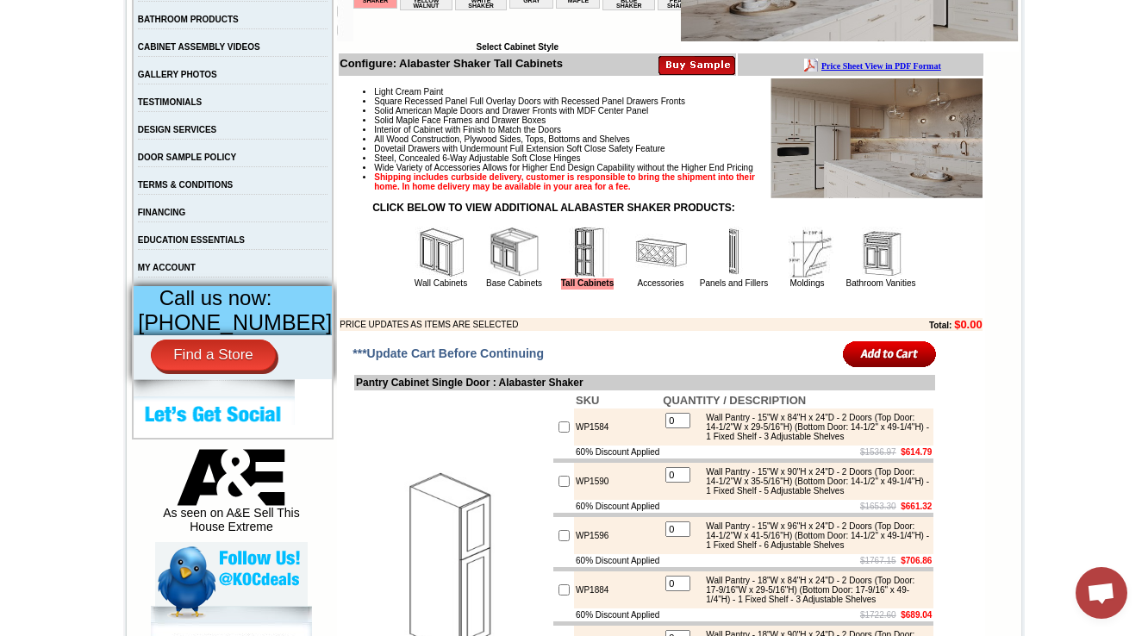
click at [642, 278] on img at bounding box center [661, 253] width 52 height 52
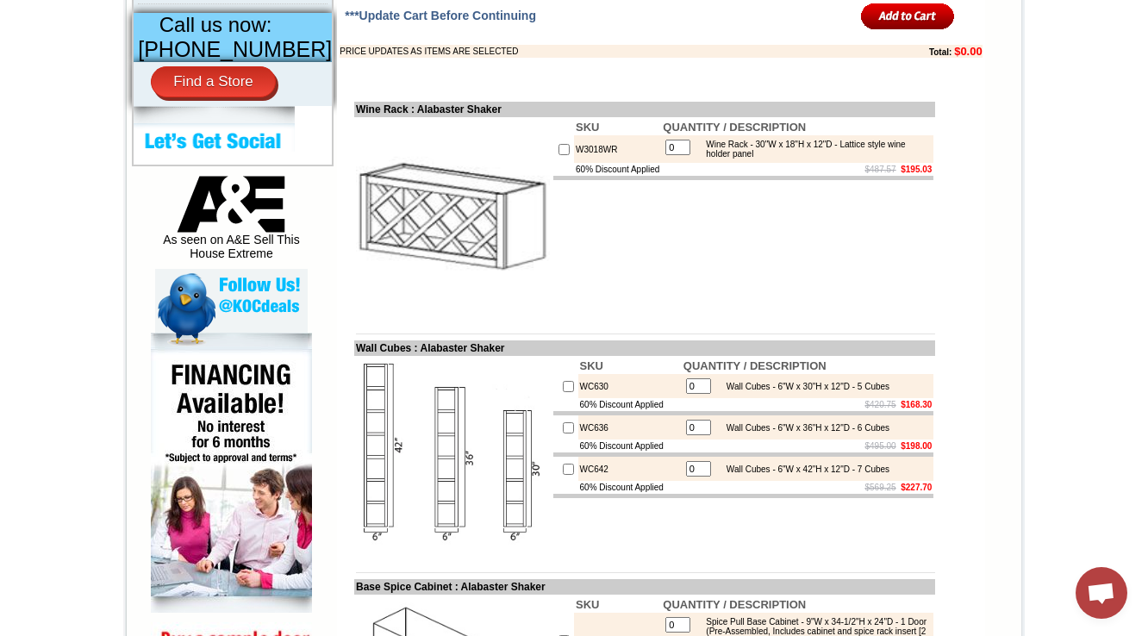
scroll to position [552, 0]
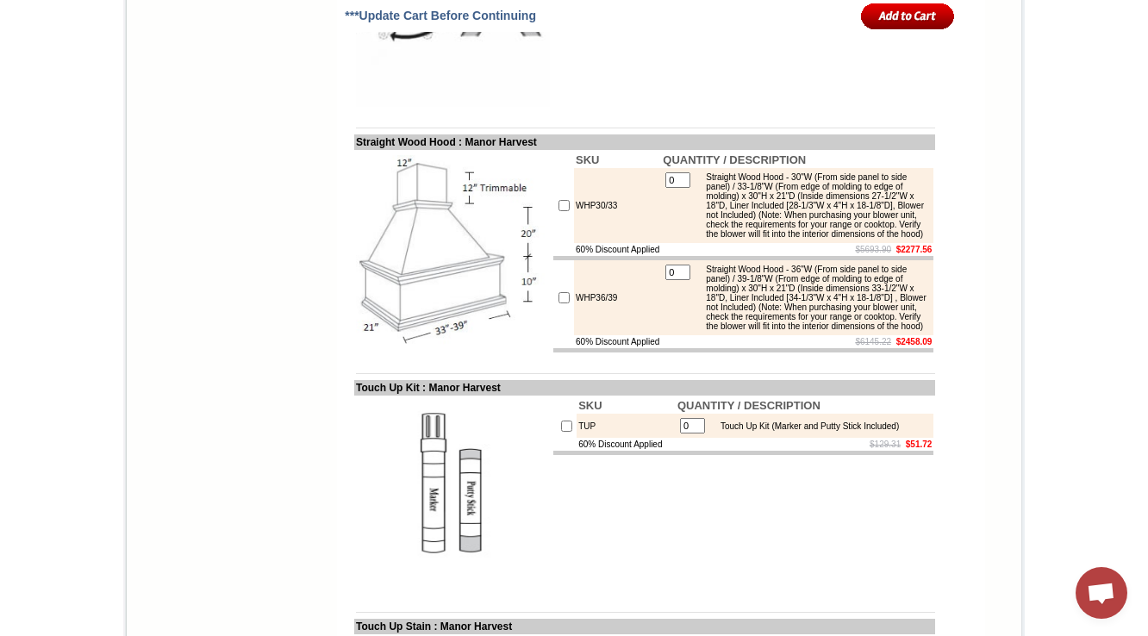
scroll to position [3171, 0]
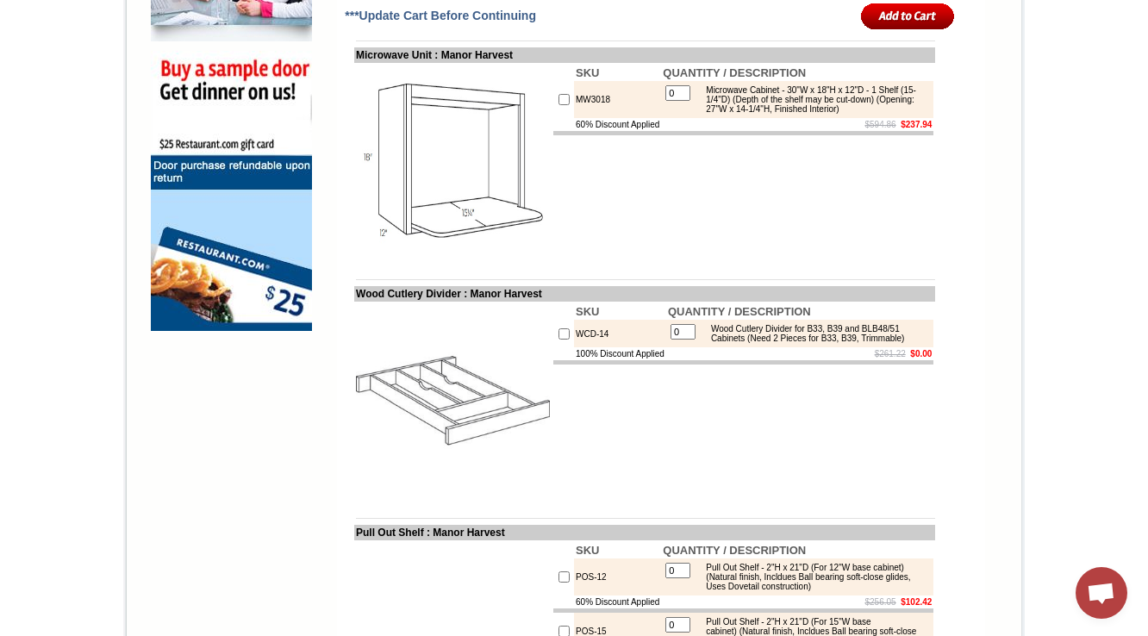
scroll to position [1303, 0]
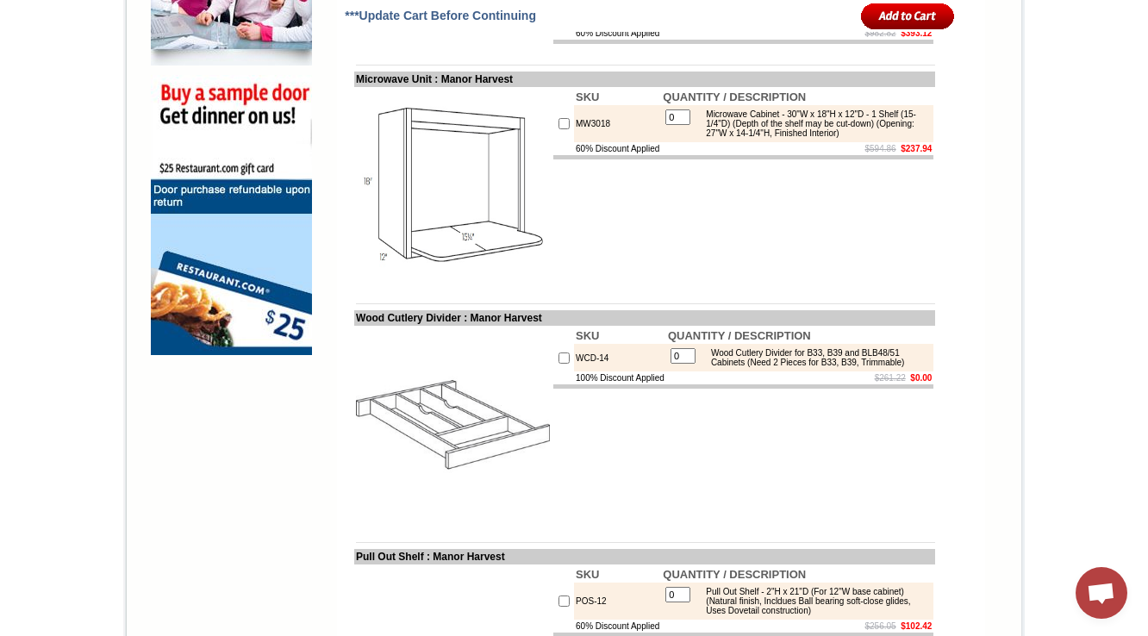
click at [574, 371] on td "WCD-14" at bounding box center [620, 358] width 92 height 28
copy td "WCD"
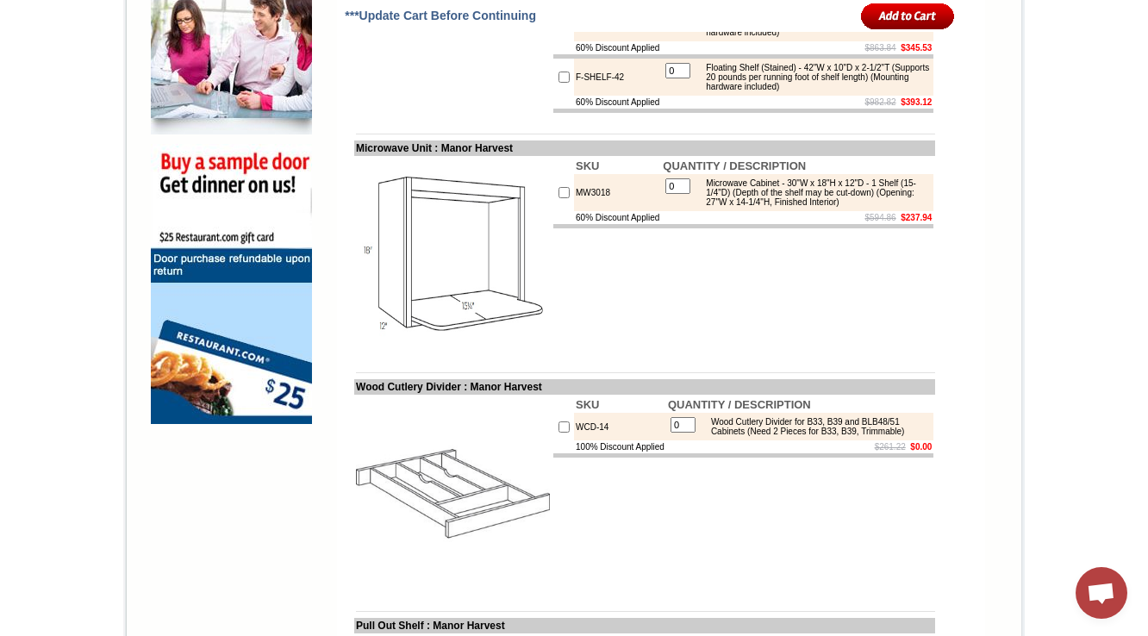
scroll to position [1165, 0]
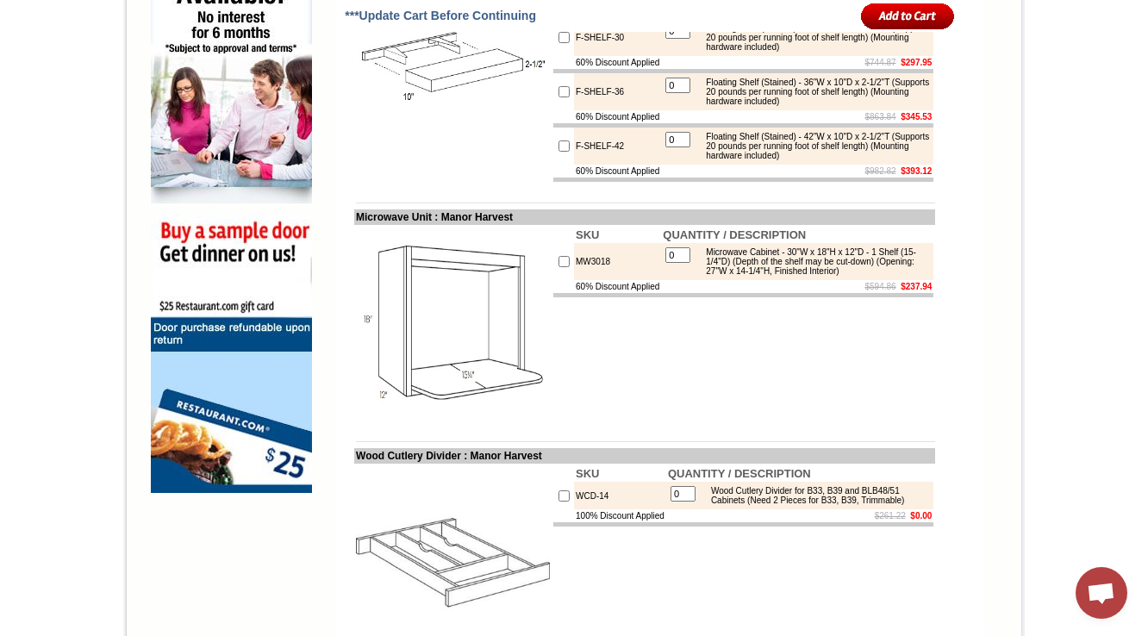
click at [574, 280] on td "MW3018" at bounding box center [617, 261] width 87 height 37
copy td "MW3018"
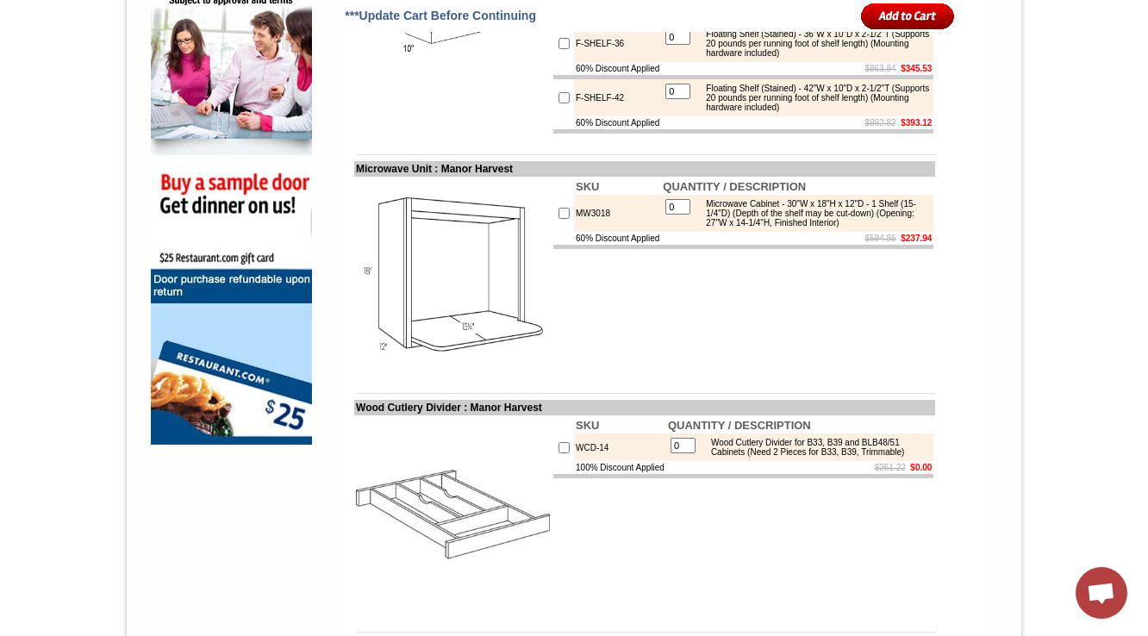
scroll to position [1234, 0]
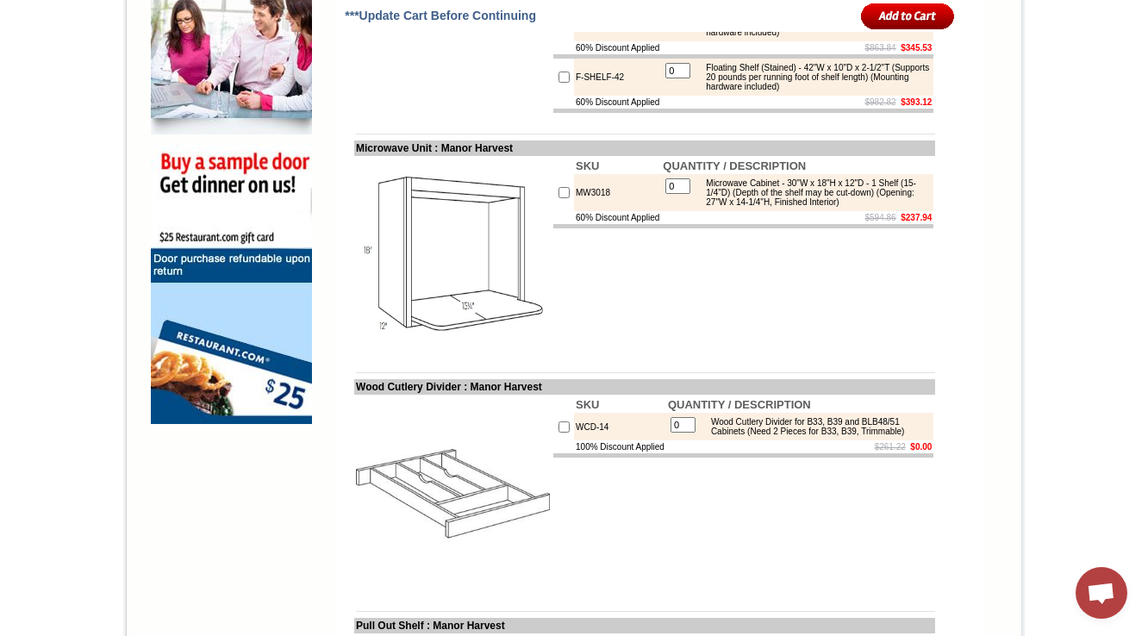
click at [699, 332] on td "SKU QUANTITY / DESCRIPTION MW3018 0 Microwave Cabinet - 30"W x 18"H x 12"D - 1 …" at bounding box center [744, 254] width 384 height 197
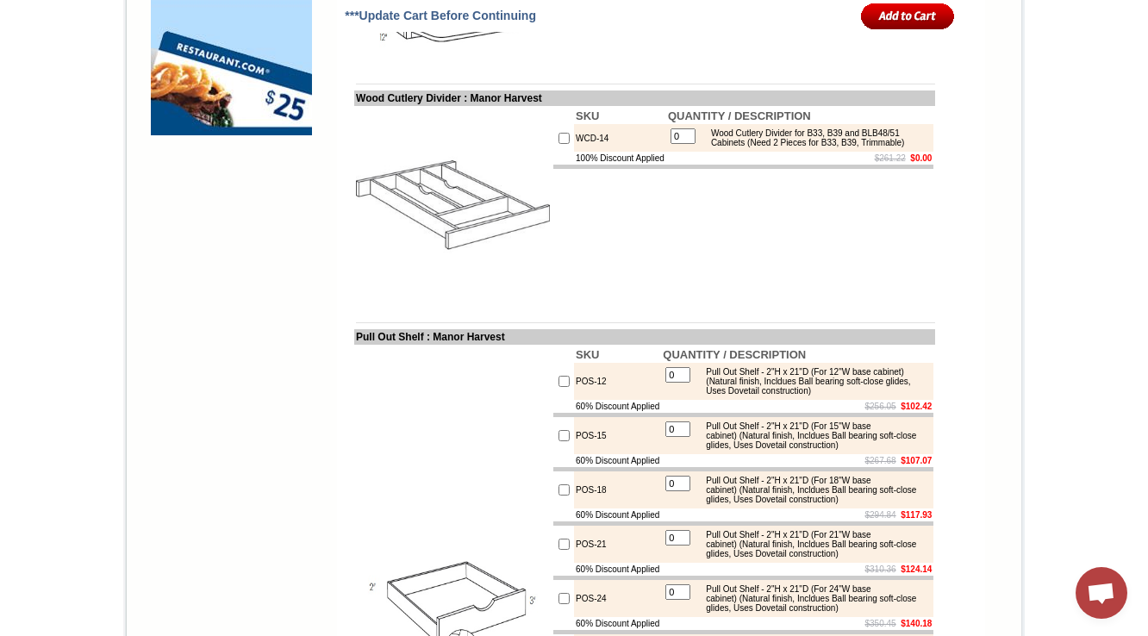
scroll to position [1579, 0]
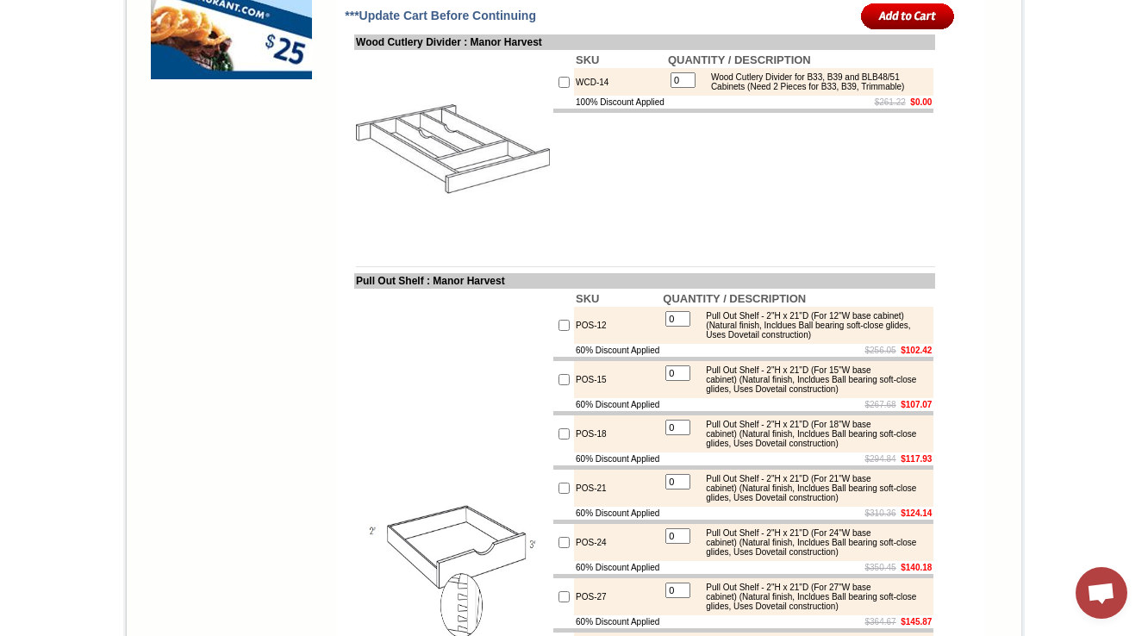
click at [573, 247] on td "SKU QUANTITY / DESCRIPTION WCD-14 0 Wood Cutlery Divider for B33, B39 and BLB48…" at bounding box center [744, 148] width 384 height 197
click at [400, 246] on img at bounding box center [453, 149] width 194 height 194
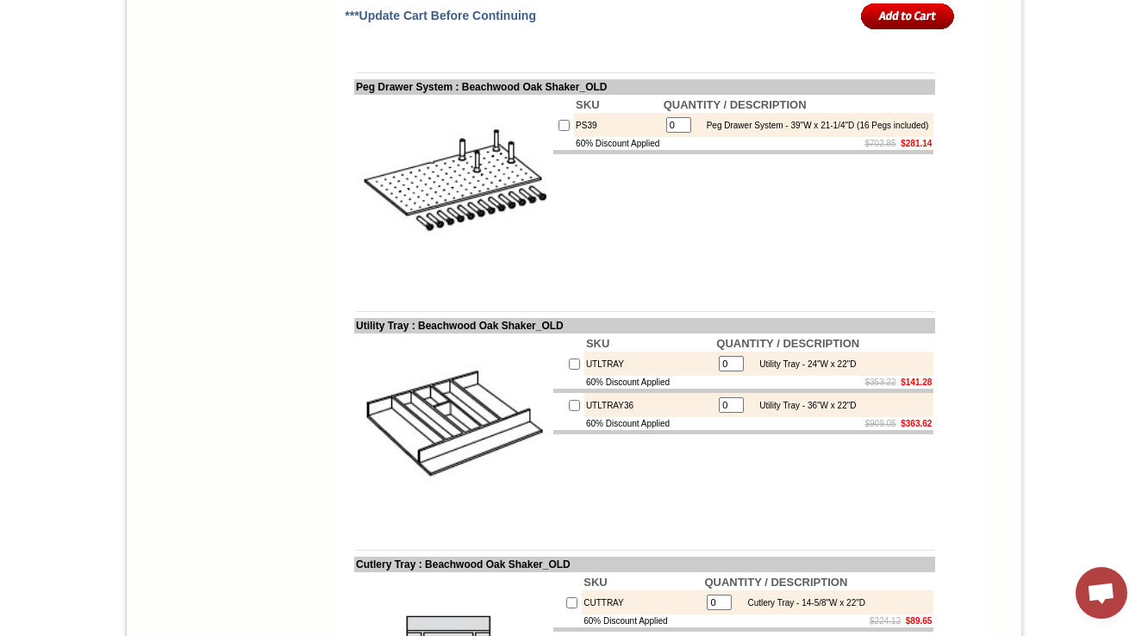
scroll to position [1999, 0]
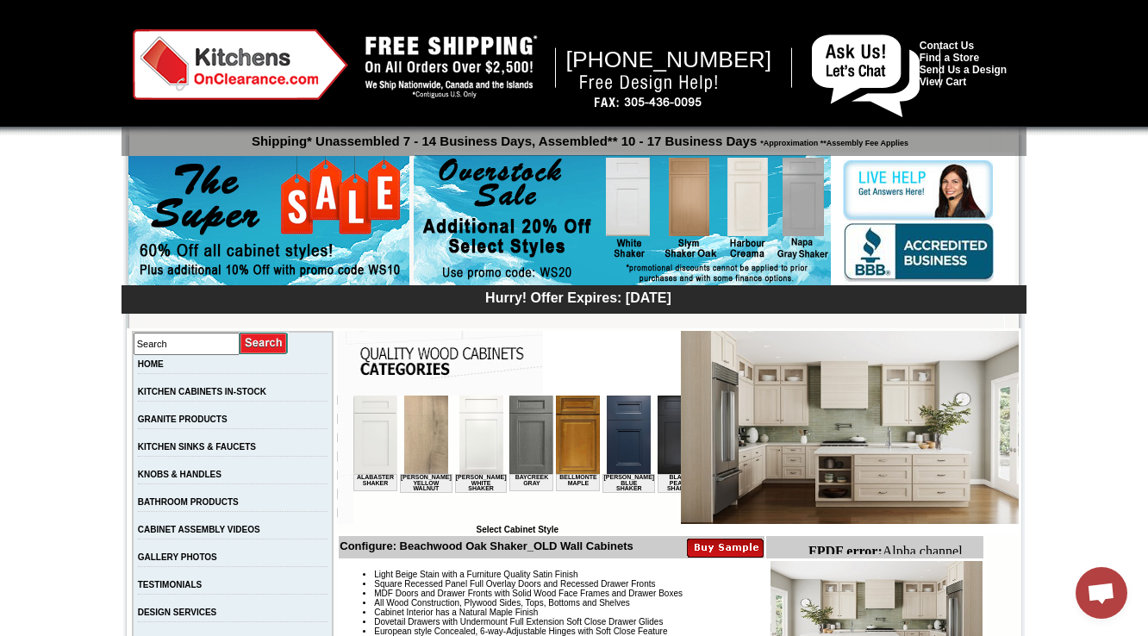
scroll to position [483, 0]
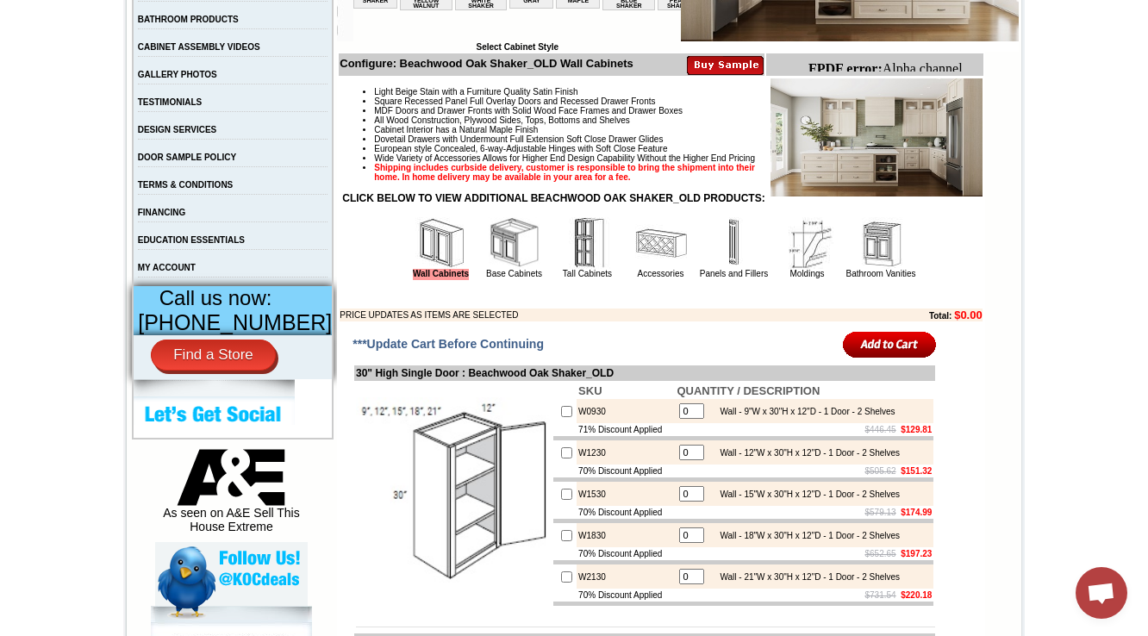
click at [641, 269] on img at bounding box center [661, 243] width 52 height 52
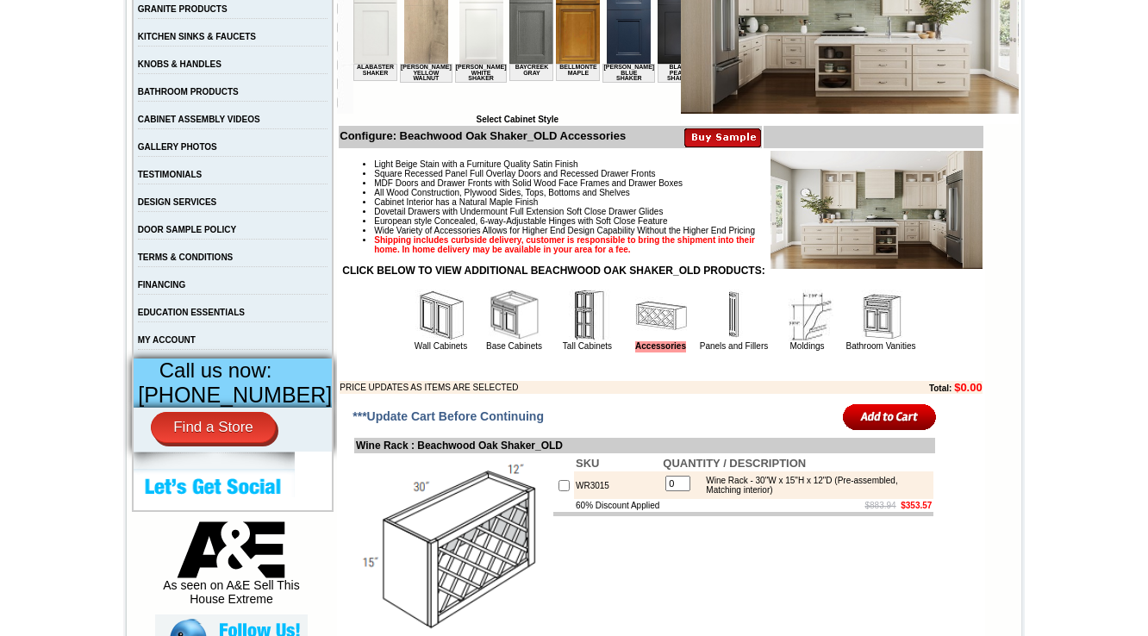
scroll to position [414, 0]
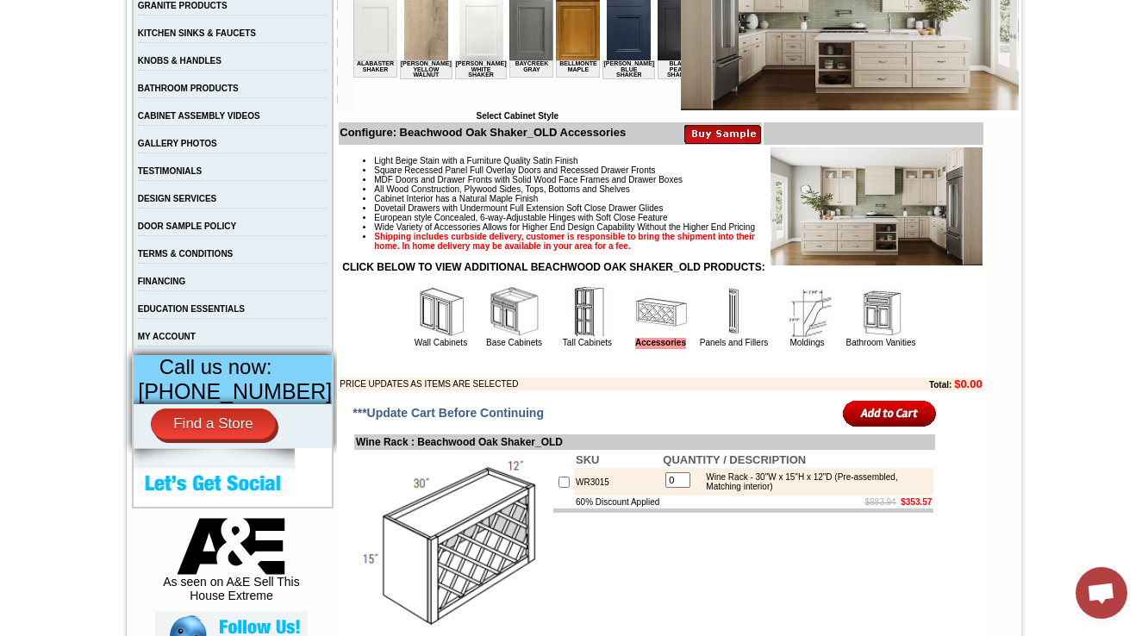
click at [496, 338] on img at bounding box center [515, 312] width 52 height 52
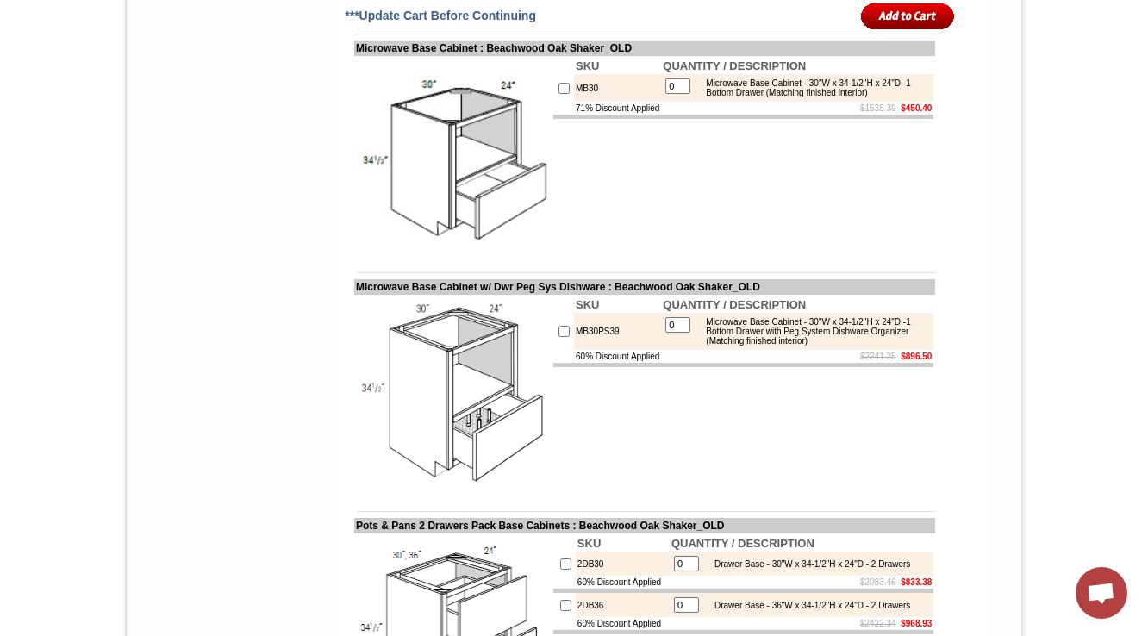
scroll to position [9651, 0]
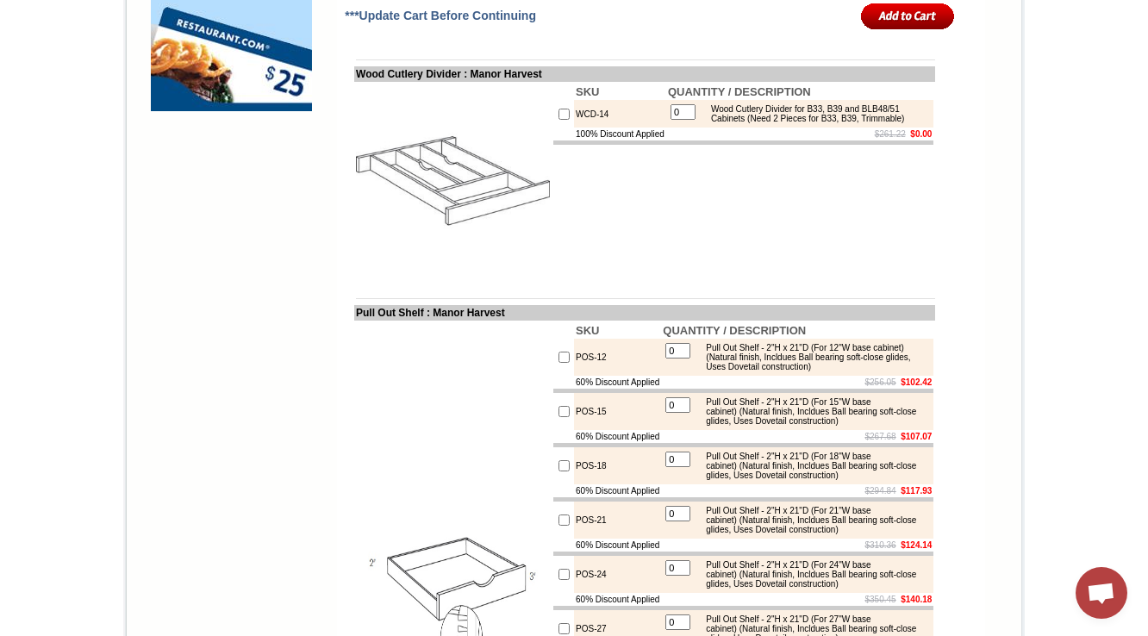
scroll to position [1379, 0]
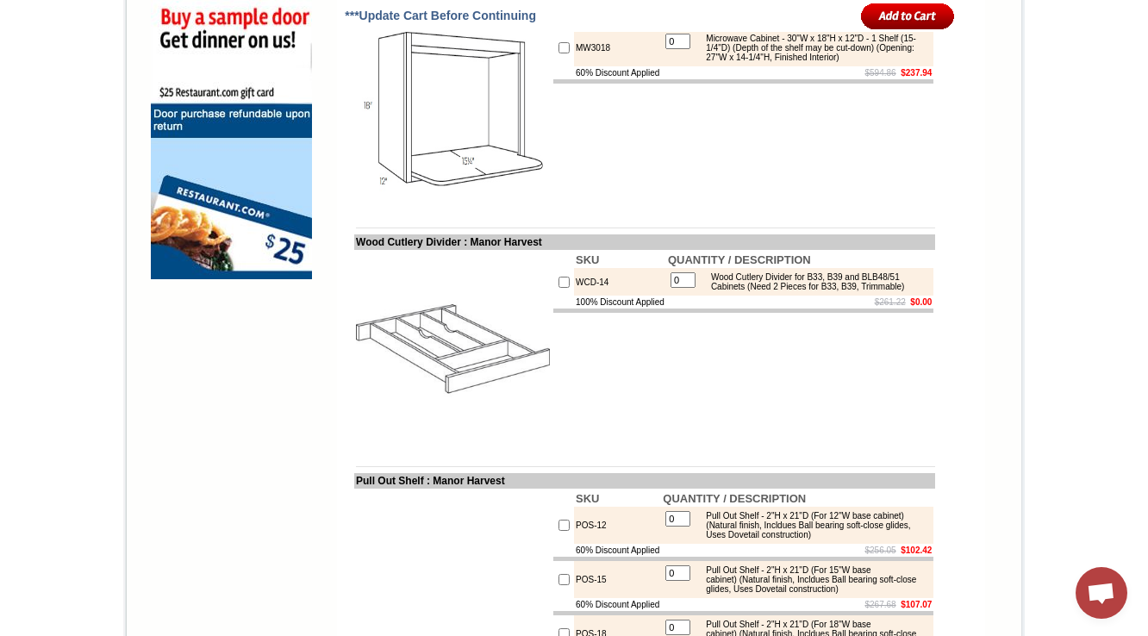
click at [672, 447] on td "SKU QUANTITY / DESCRIPTION WCD-14 0 Wood Cutlery Divider for B33, B39 and BLB48…" at bounding box center [744, 348] width 384 height 197
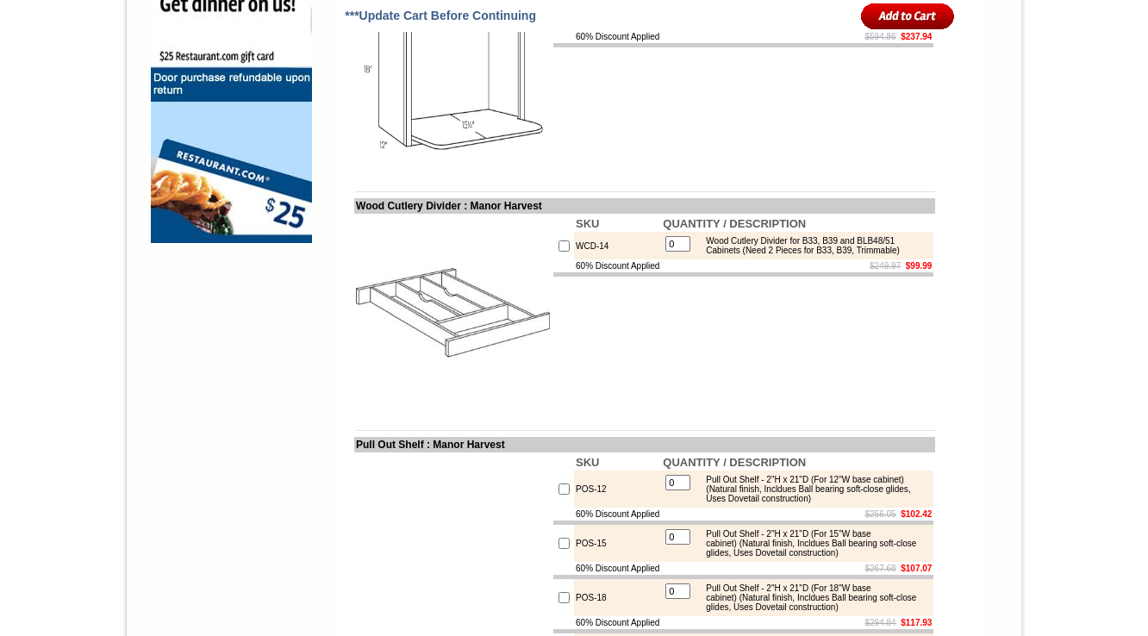
scroll to position [1448, 0]
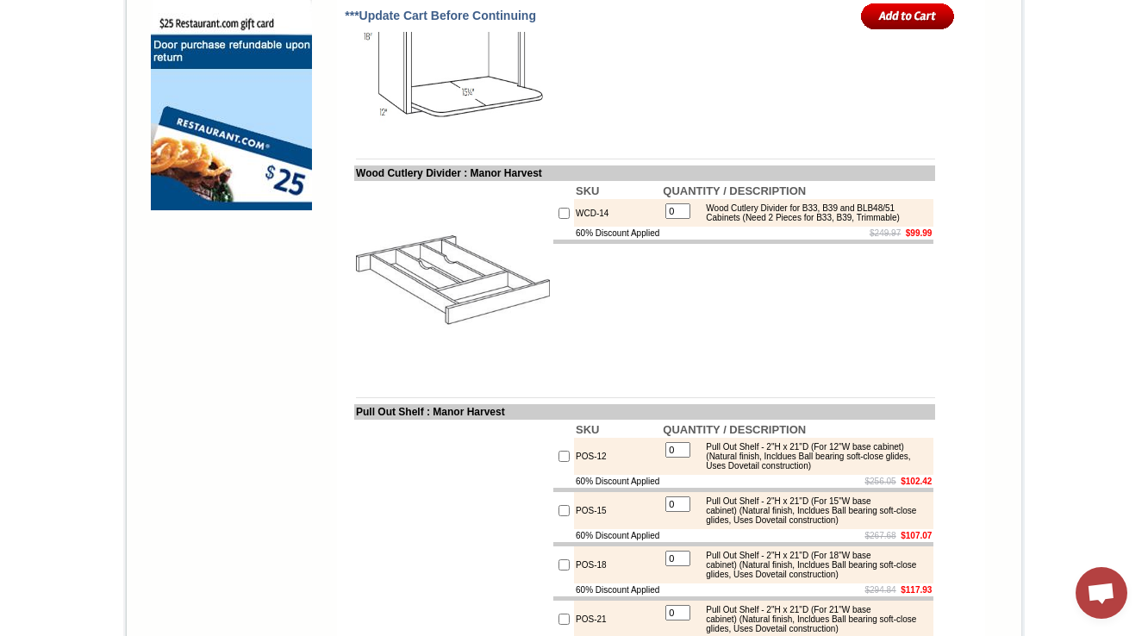
click at [721, 222] on div "Wood Cutlery Divider for B33, B39 and BLB48/51 Cabinets (Need 2 Pieces for B33,…" at bounding box center [813, 212] width 232 height 19
copy div "Trimmable"
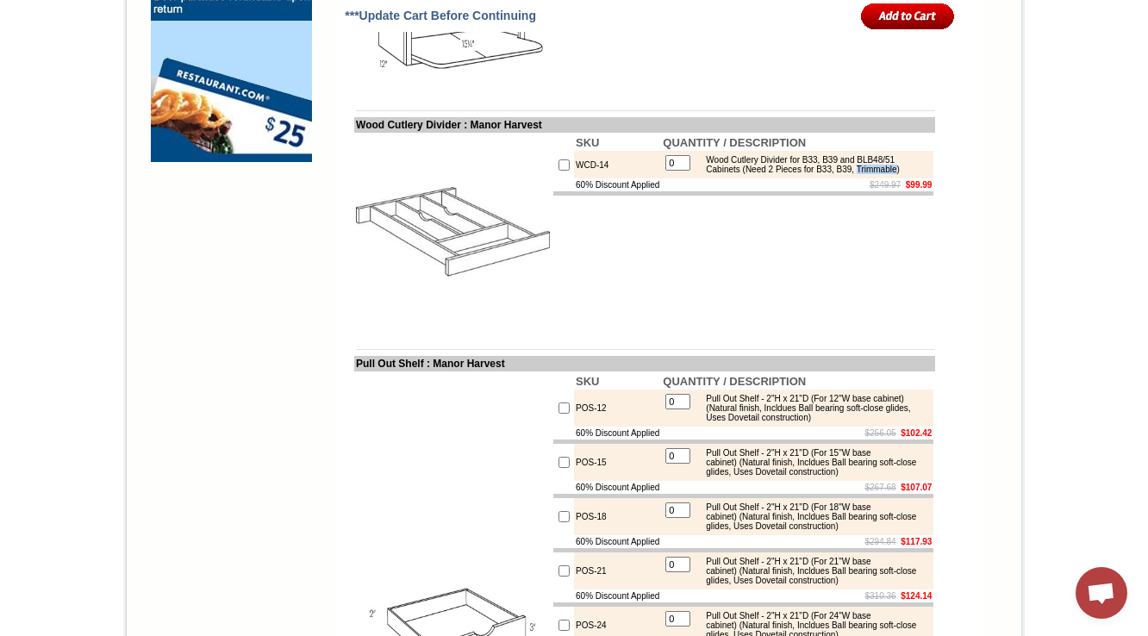
scroll to position [1517, 0]
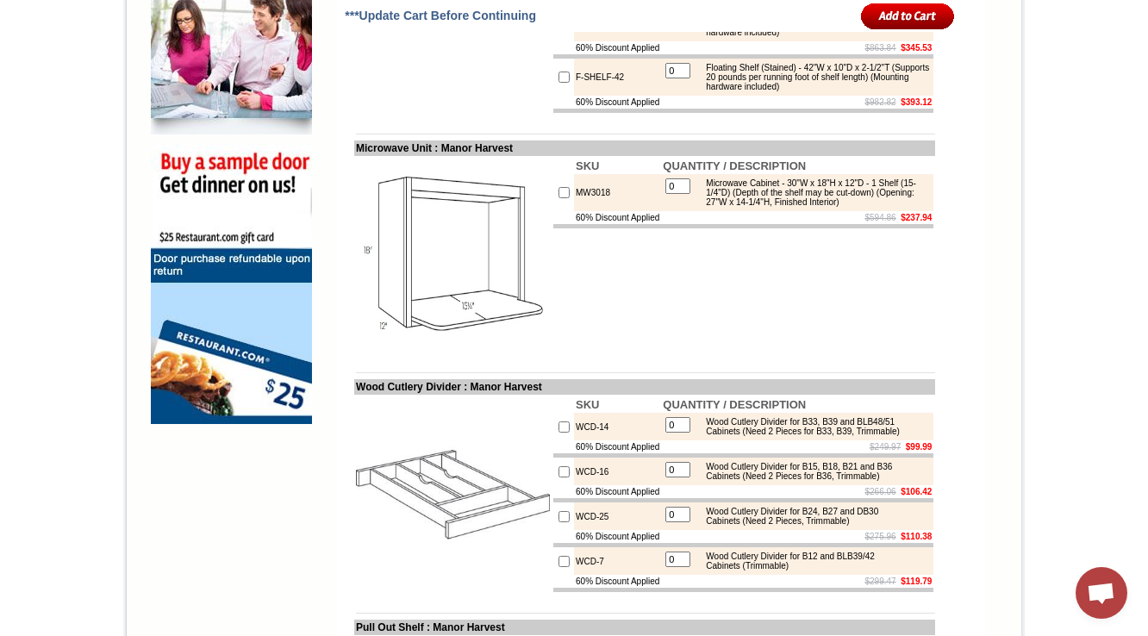
scroll to position [1241, 0]
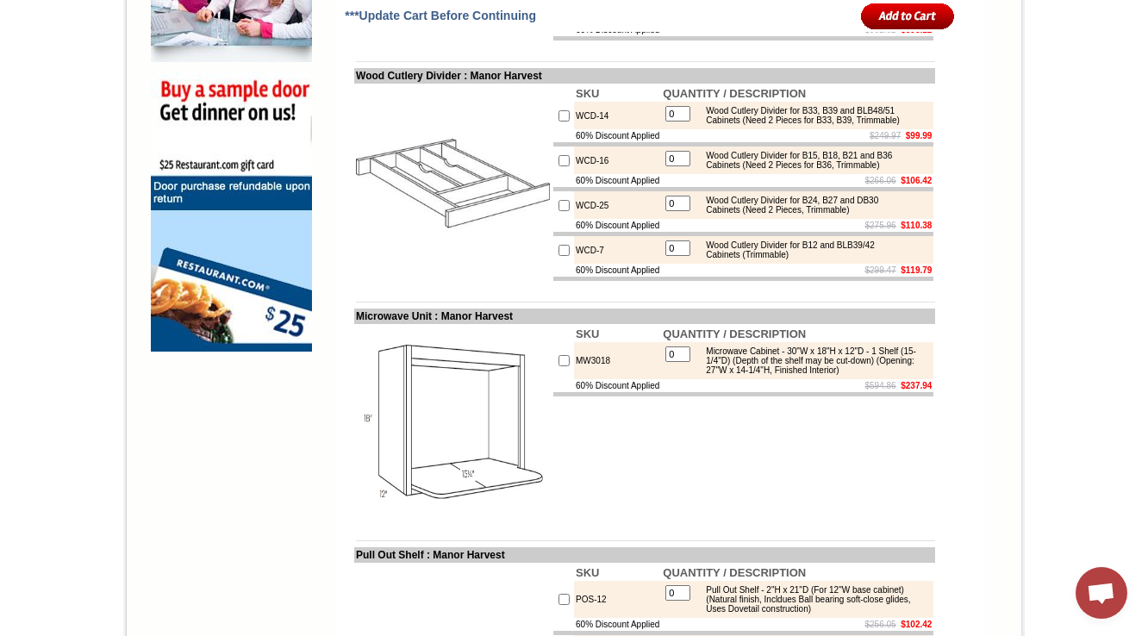
scroll to position [1310, 0]
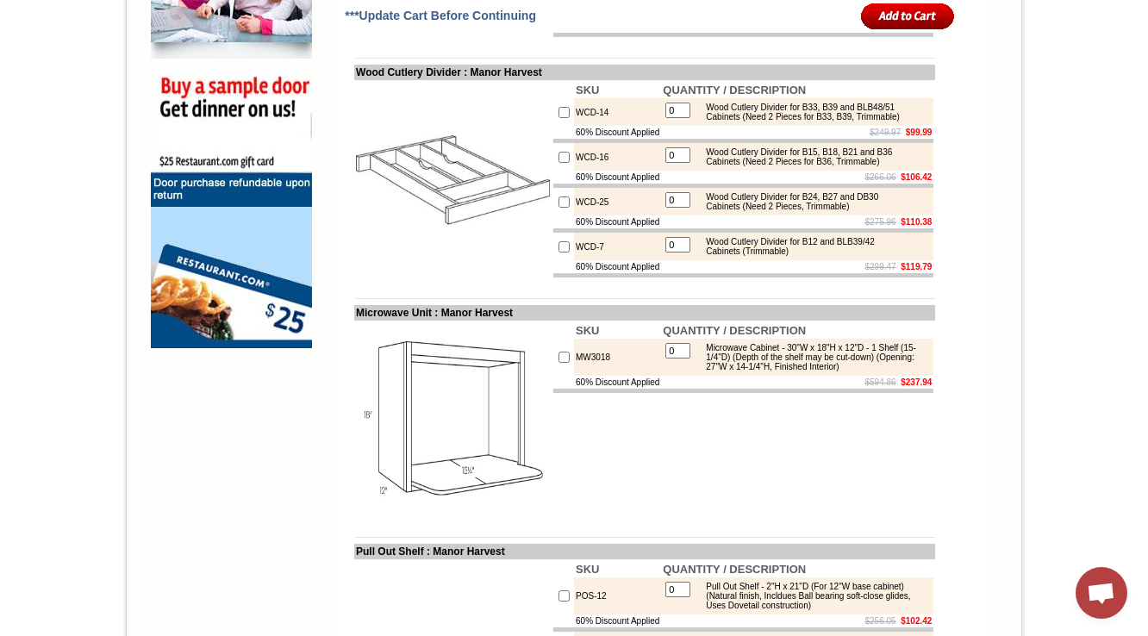
click at [758, 122] on div "Wood Cutlery Divider for B33, B39 and BLB48/51 Cabinets (Need 2 Pieces for B33,…" at bounding box center [813, 112] width 232 height 19
click at [769, 122] on div "Wood Cutlery Divider for B33, B39 and BLB48/51 Cabinets (Need 2 Pieces for B33,…" at bounding box center [813, 112] width 232 height 19
drag, startPoint x: 757, startPoint y: 187, endPoint x: 868, endPoint y: 186, distance: 111.2
click at [868, 122] on div "Wood Cutlery Divider for B33, B39 and BLB48/51 Cabinets (Need 2 Pieces for B33,…" at bounding box center [813, 112] width 232 height 19
click at [786, 139] on td "$249.97 $99.99" at bounding box center [797, 132] width 272 height 13
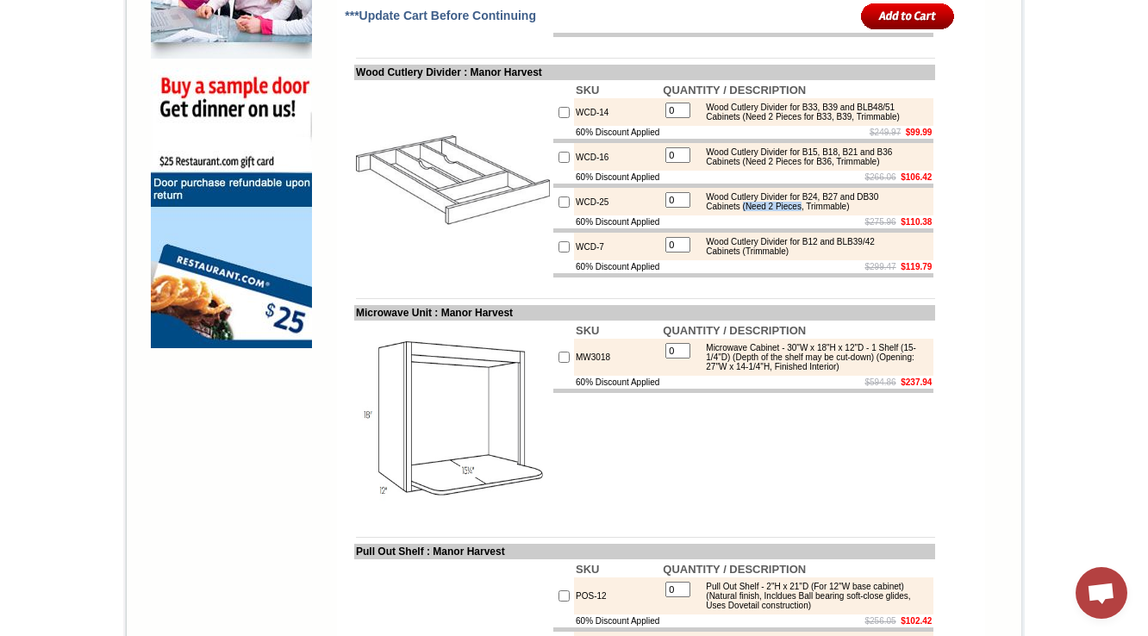
drag, startPoint x: 748, startPoint y: 295, endPoint x: 811, endPoint y: 296, distance: 62.9
click at [811, 211] on div "Wood Cutlery Divider for B24, B27 and DB30 Cabinets (Need 2 Pieces, Trimmable)" at bounding box center [813, 201] width 232 height 19
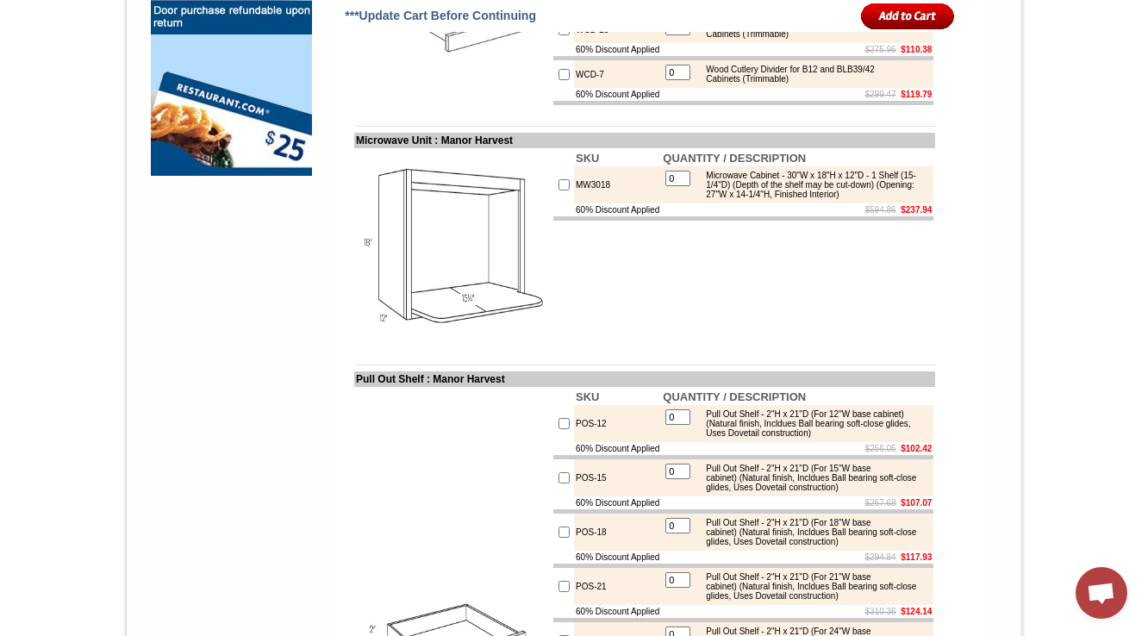
scroll to position [1724, 0]
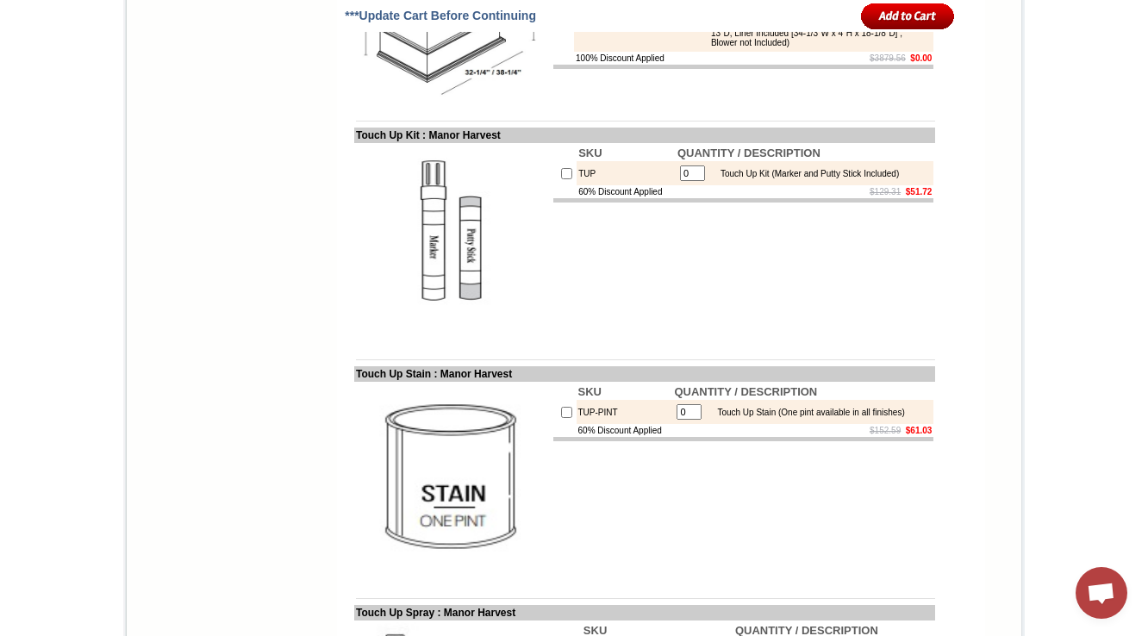
scroll to position [4302, 0]
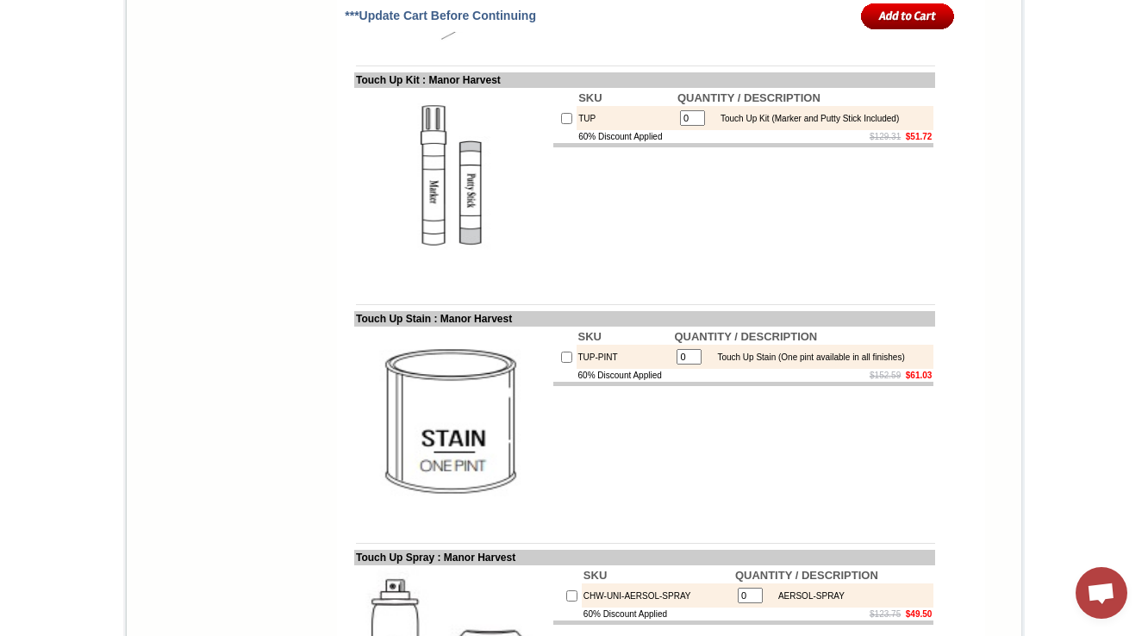
copy td "WHT30"
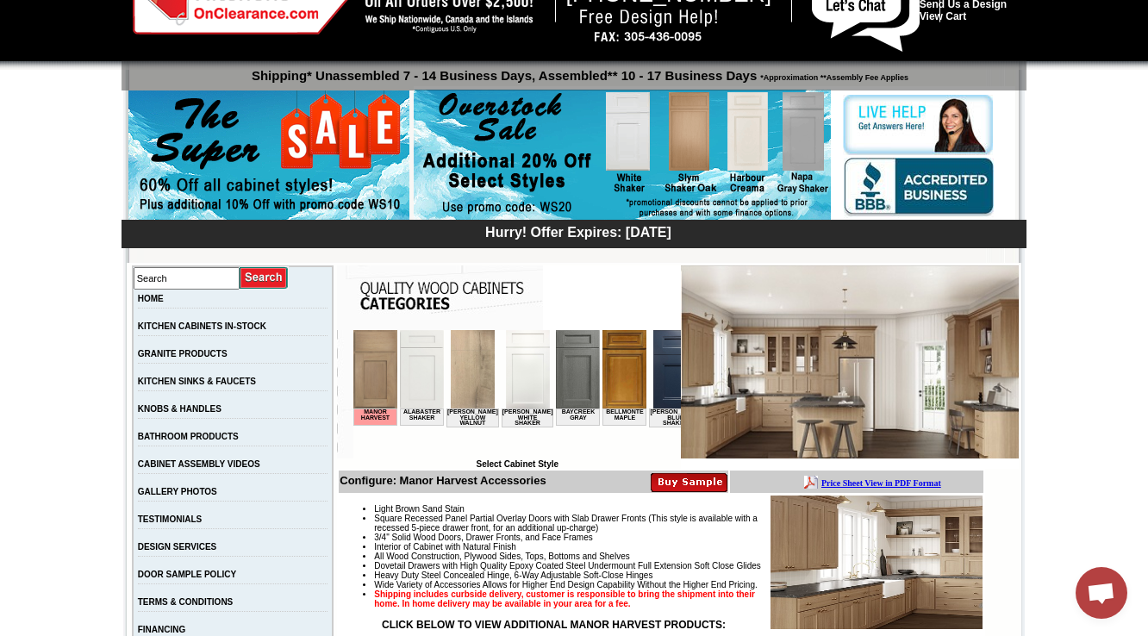
scroll to position [414, 0]
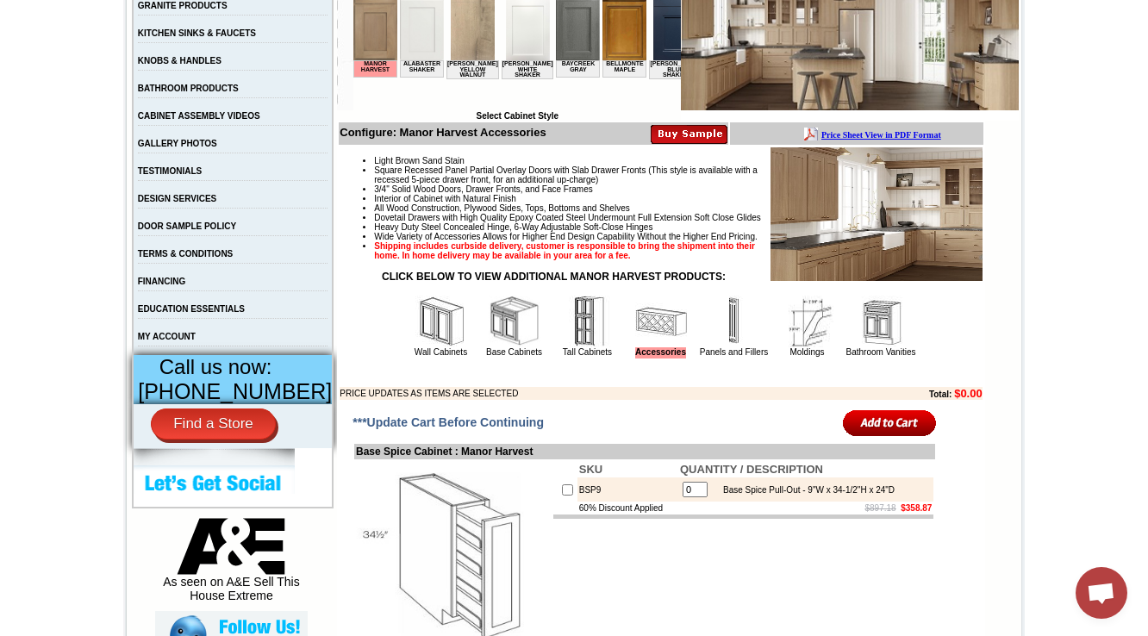
click at [419, 347] on img at bounding box center [441, 322] width 52 height 52
click at [502, 347] on img at bounding box center [515, 322] width 52 height 52
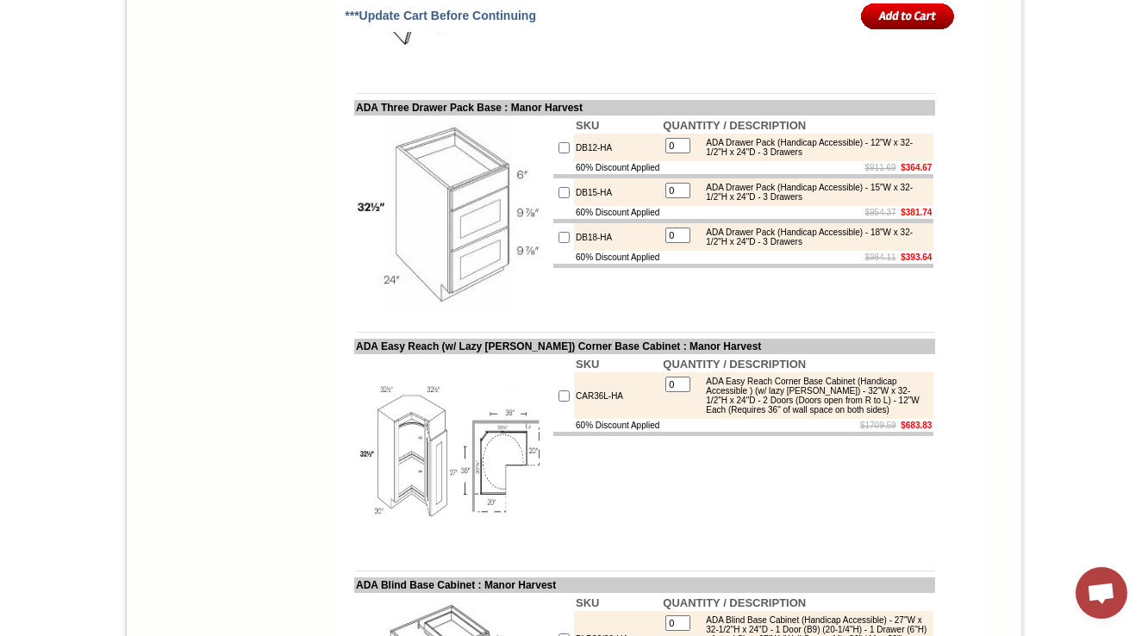
scroll to position [6848, 0]
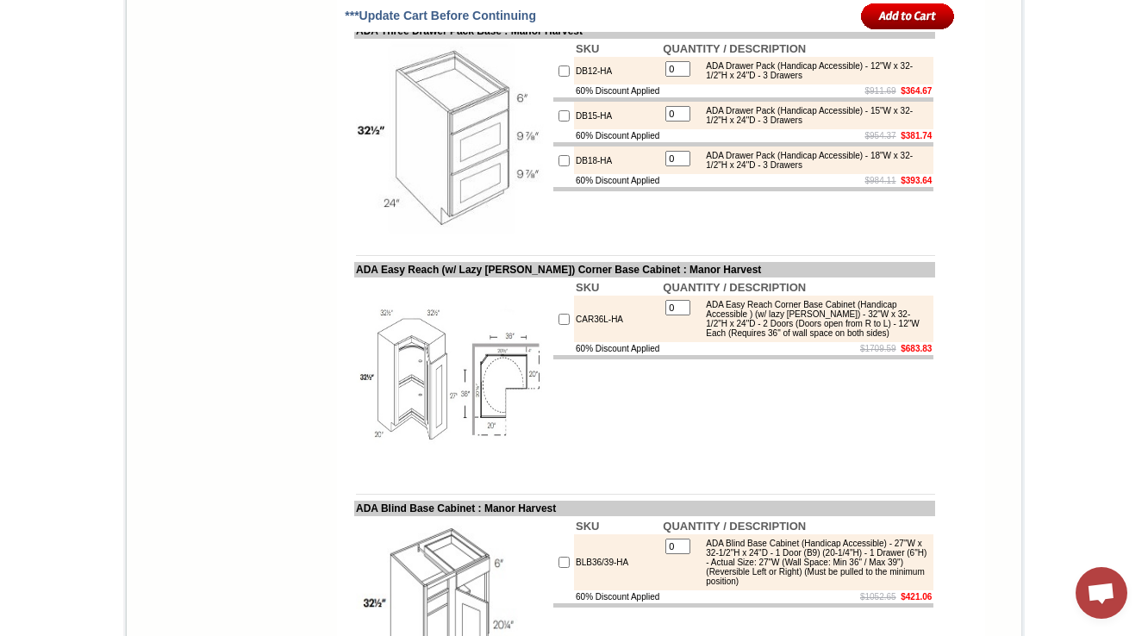
scroll to position [6917, 0]
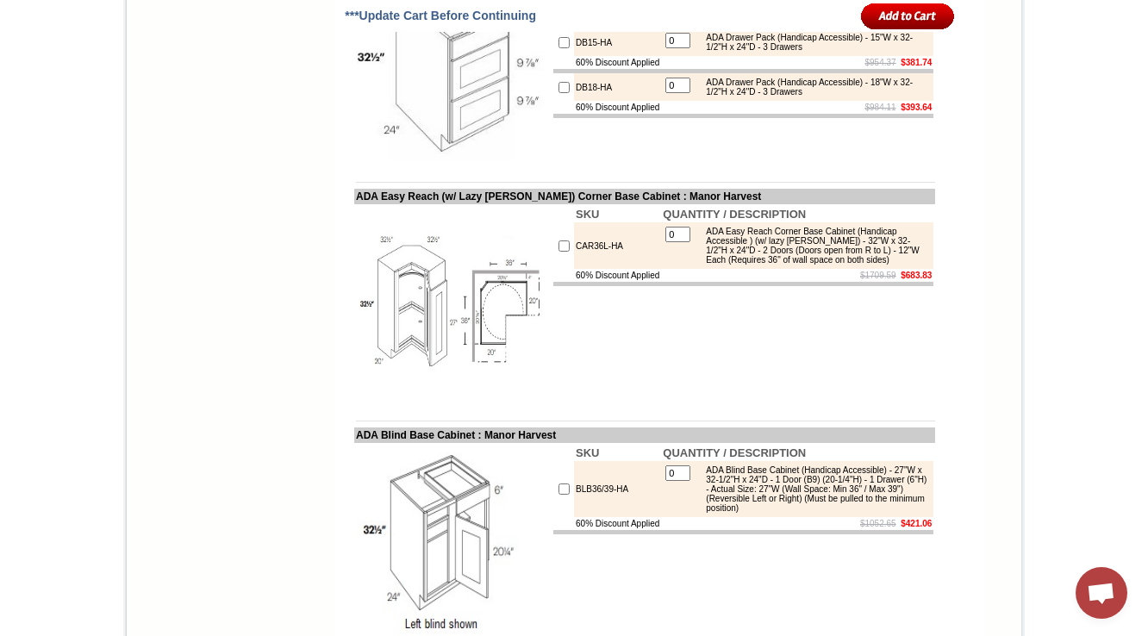
scroll to position [6986, 0]
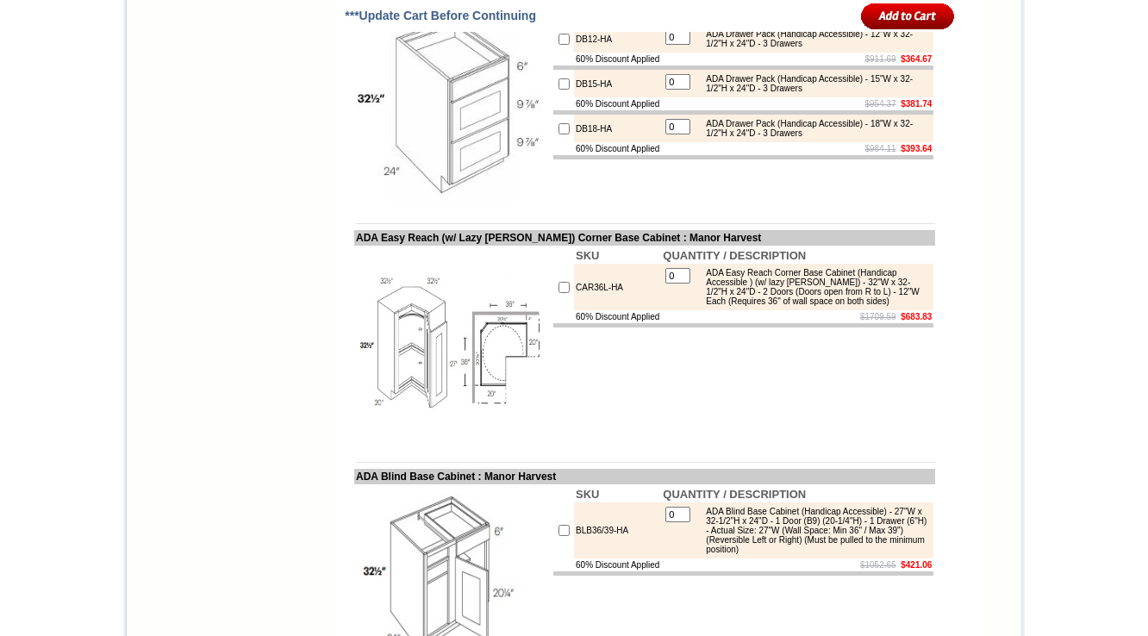
scroll to position [6917, 0]
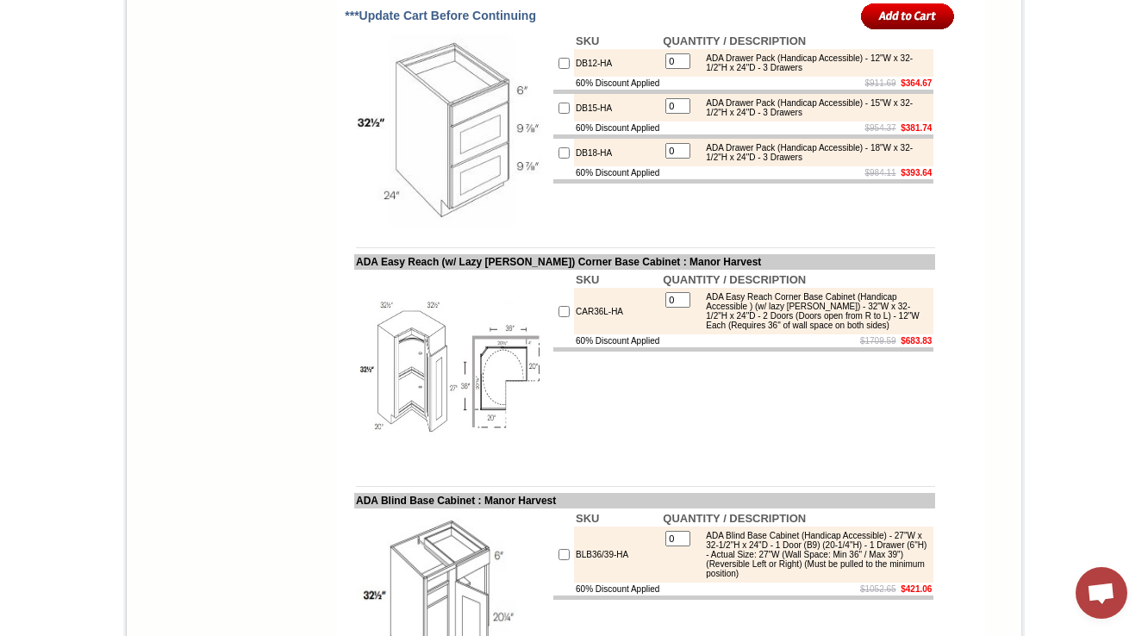
drag, startPoint x: 602, startPoint y: 220, endPoint x: 541, endPoint y: 220, distance: 60.3
copy tr "SB30-HR-INS"
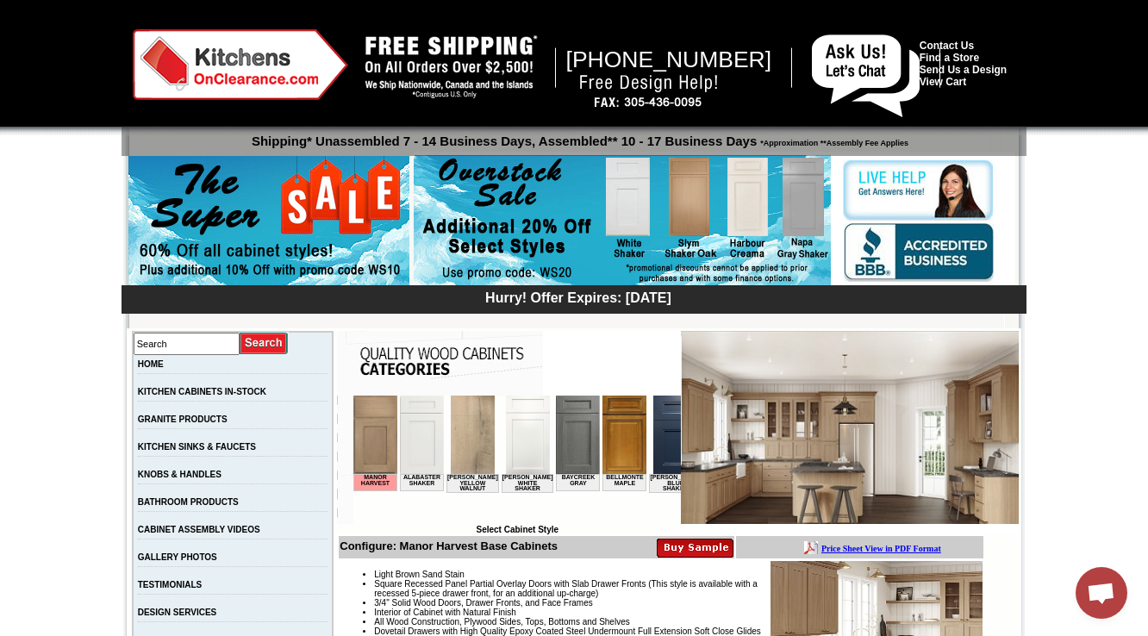
scroll to position [345, 0]
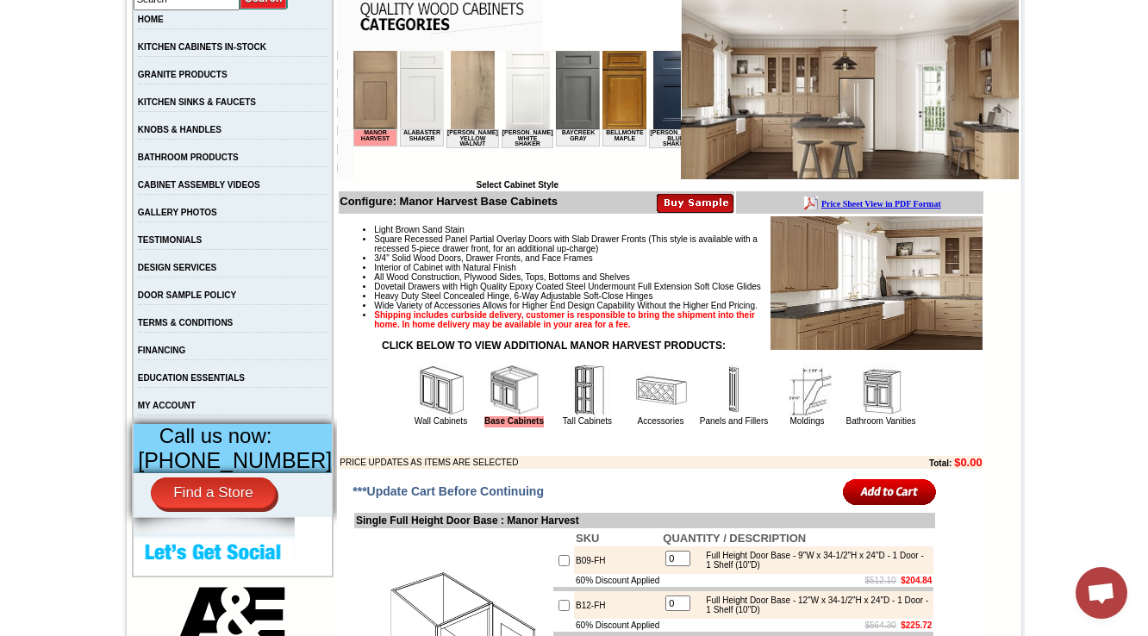
click at [635, 416] on img at bounding box center [661, 391] width 52 height 52
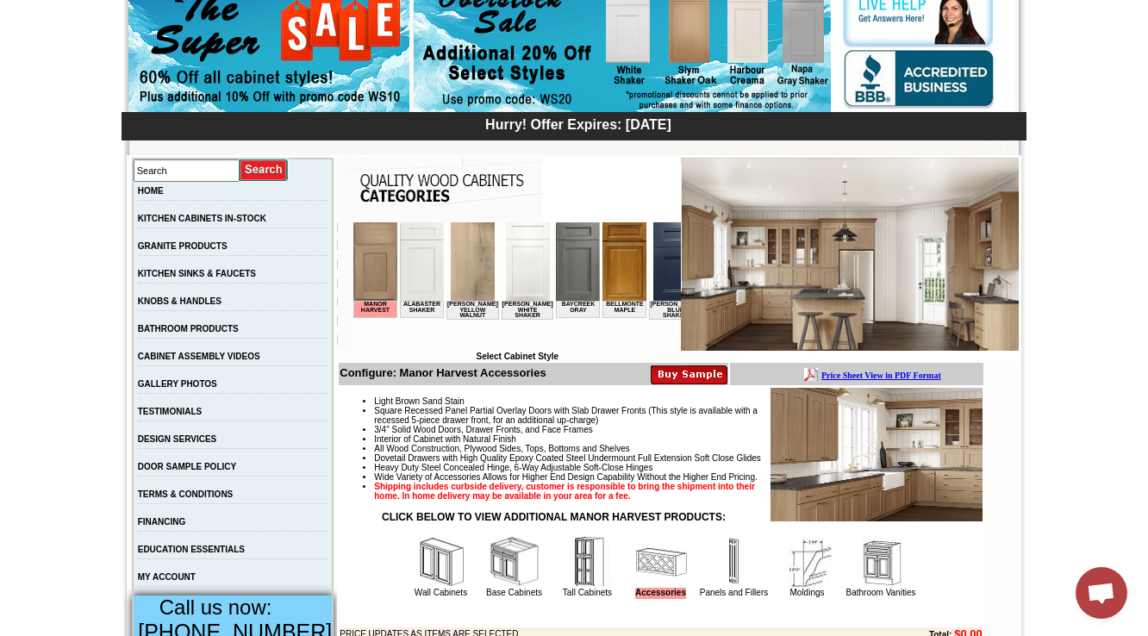
scroll to position [483, 0]
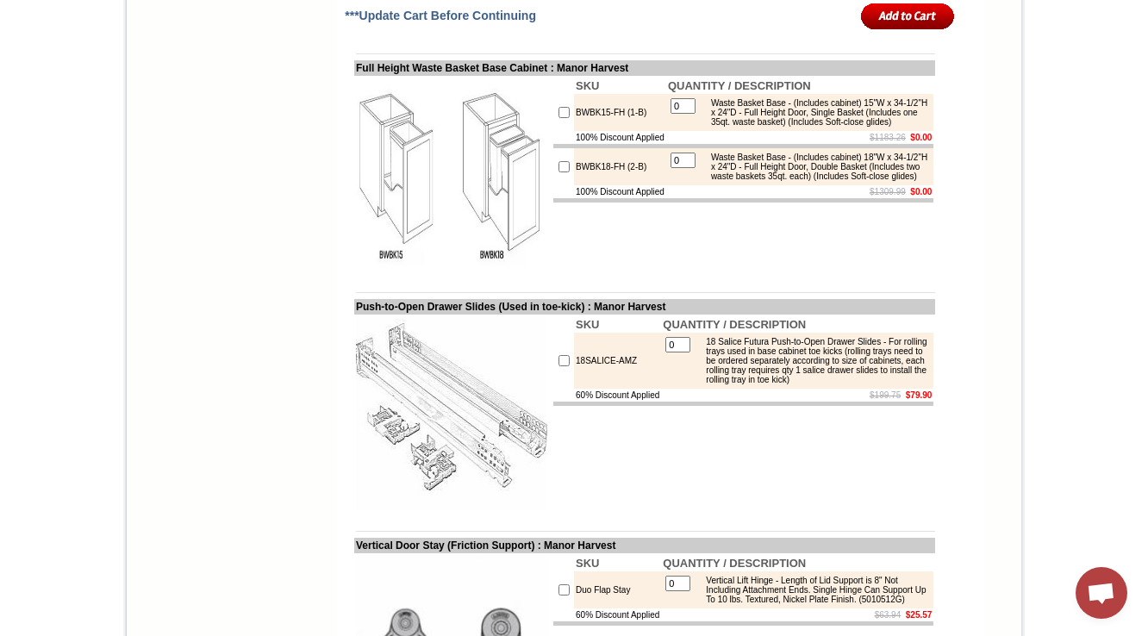
scroll to position [3421, 0]
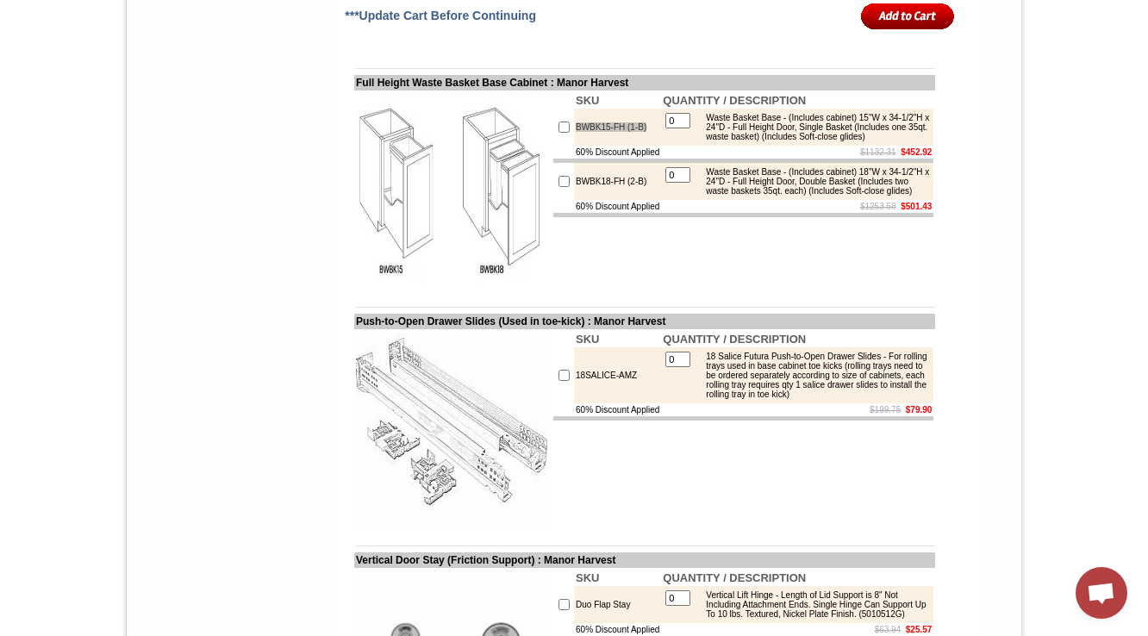
scroll to position [3352, 0]
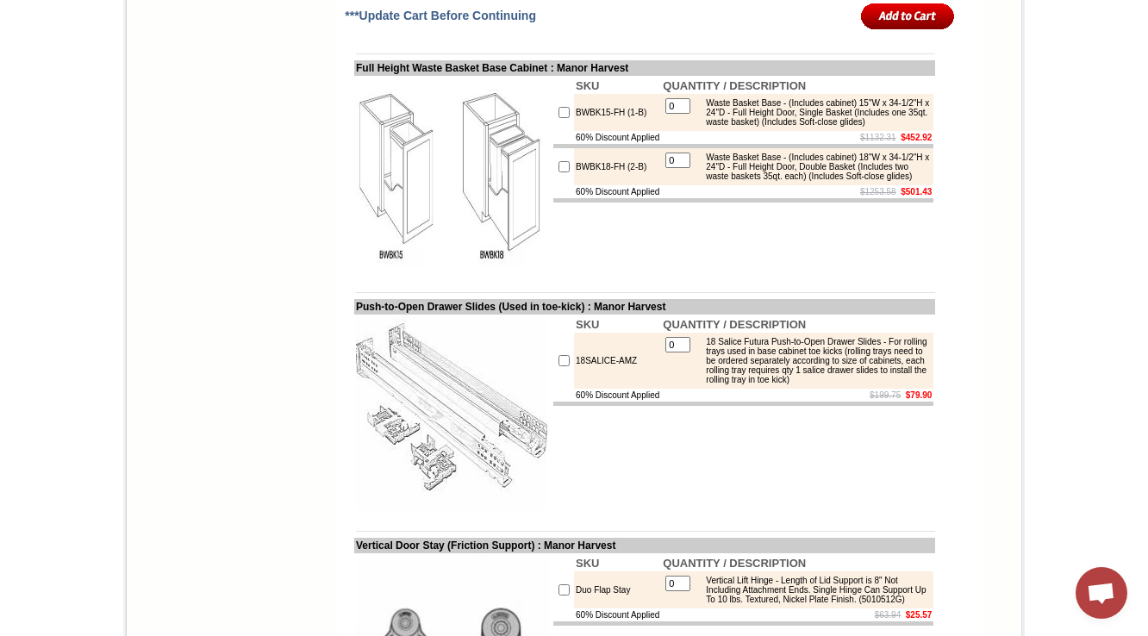
click at [824, 273] on td "SKU QUANTITY / DESCRIPTION BWBK15-FH (1-B) 0 Waste Basket Base - (Includes cabi…" at bounding box center [744, 174] width 384 height 197
click at [579, 273] on td "SKU QUANTITY / DESCRIPTION BWBK15-FH (1-B) 0 Waste Basket Base - (Includes cabi…" at bounding box center [744, 174] width 384 height 197
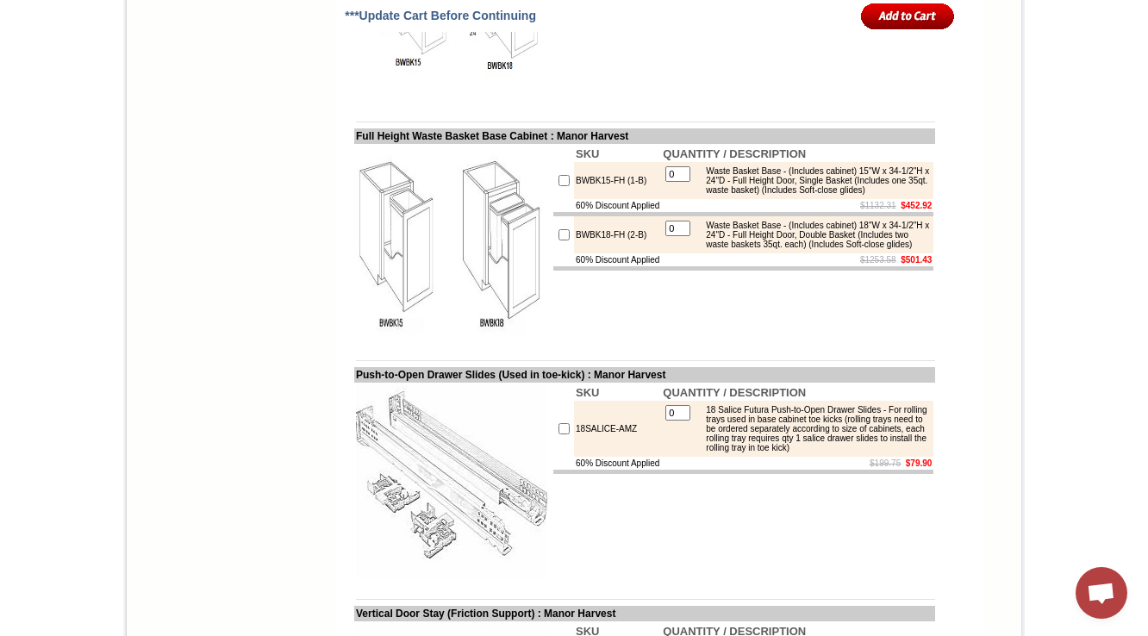
scroll to position [3284, 0]
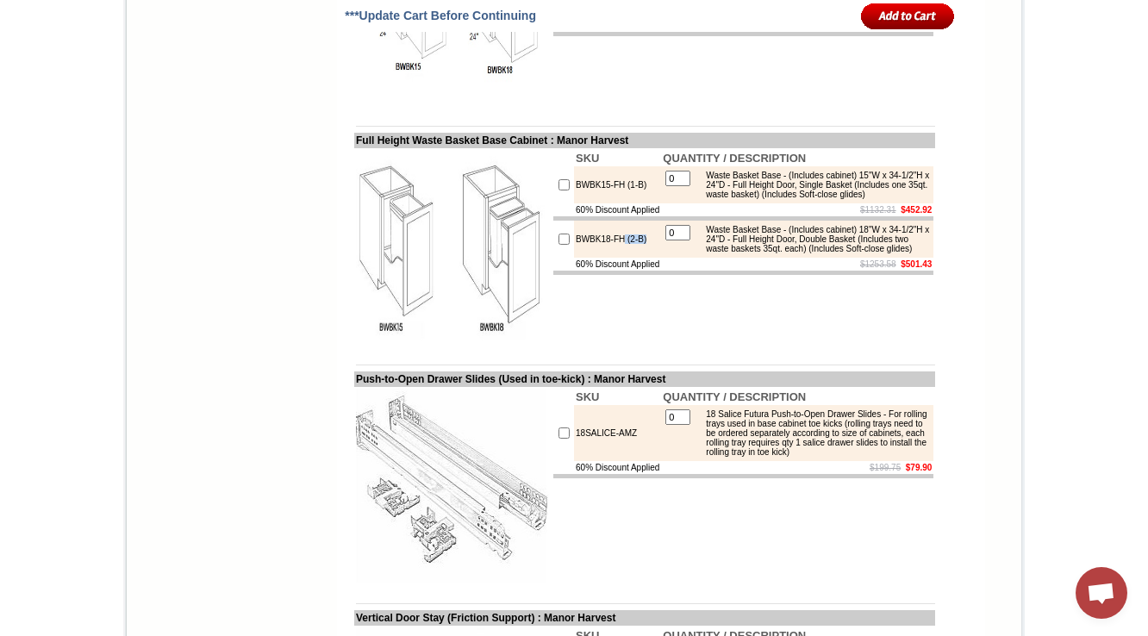
drag, startPoint x: 645, startPoint y: 462, endPoint x: 607, endPoint y: 458, distance: 38.1
click at [607, 258] on td "BWBK18-FH (2-B)" at bounding box center [617, 239] width 87 height 37
copy td "(2-B)"
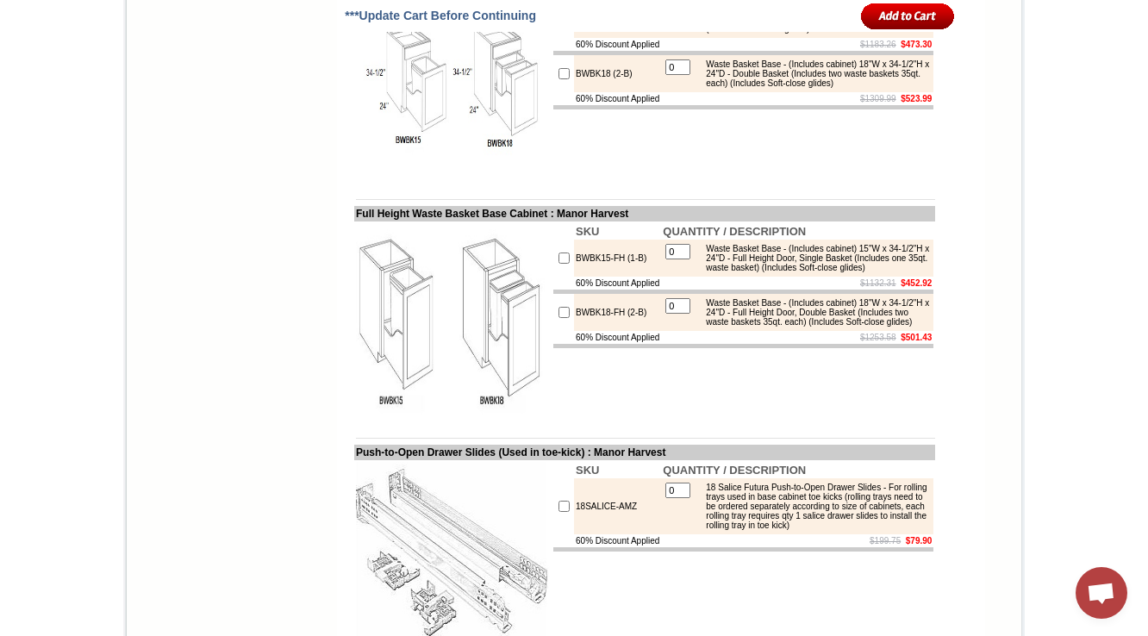
scroll to position [3240, 0]
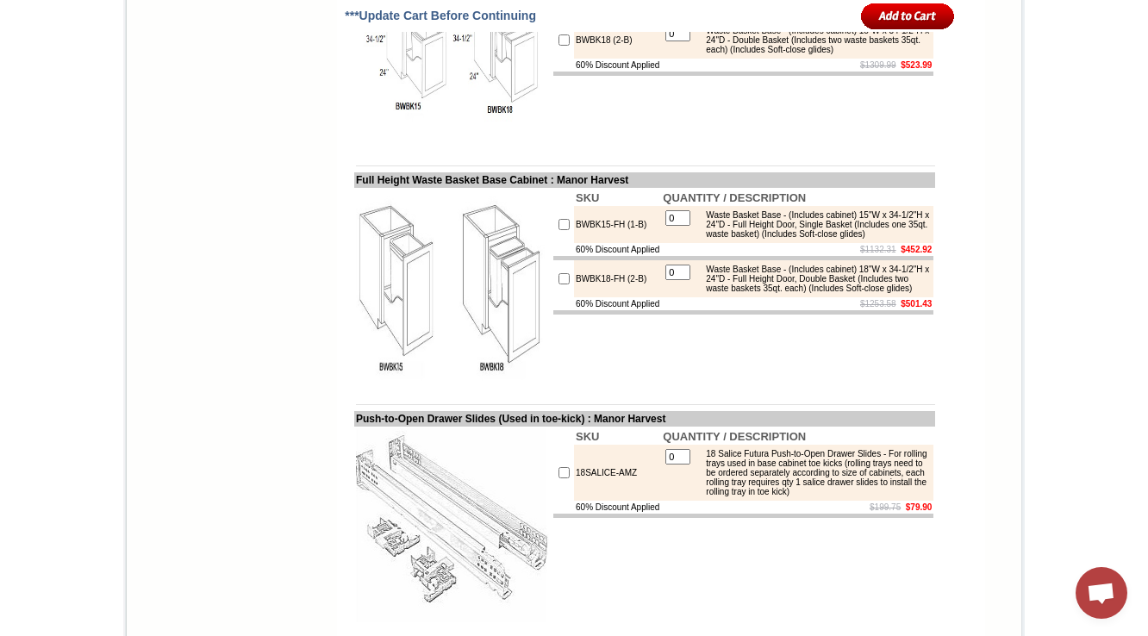
click at [554, 147] on td "SKU QUANTITY / DESCRIPTION BWBK15 (1-B) 0 Waste Basket Base - (Includes cabinet…" at bounding box center [744, 47] width 384 height 197
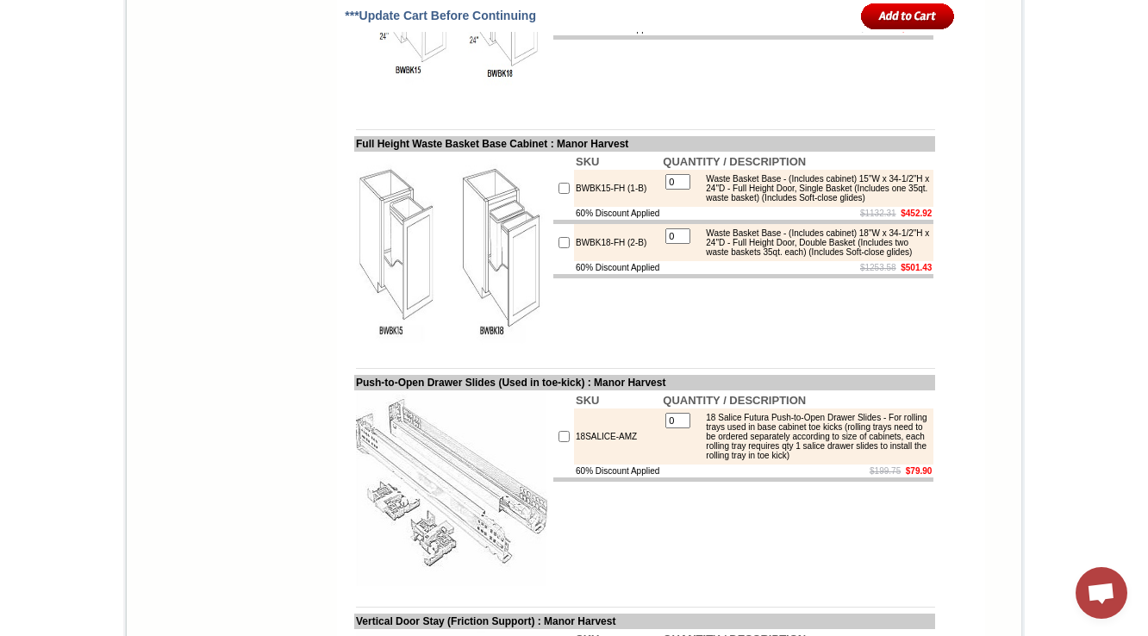
scroll to position [3309, 0]
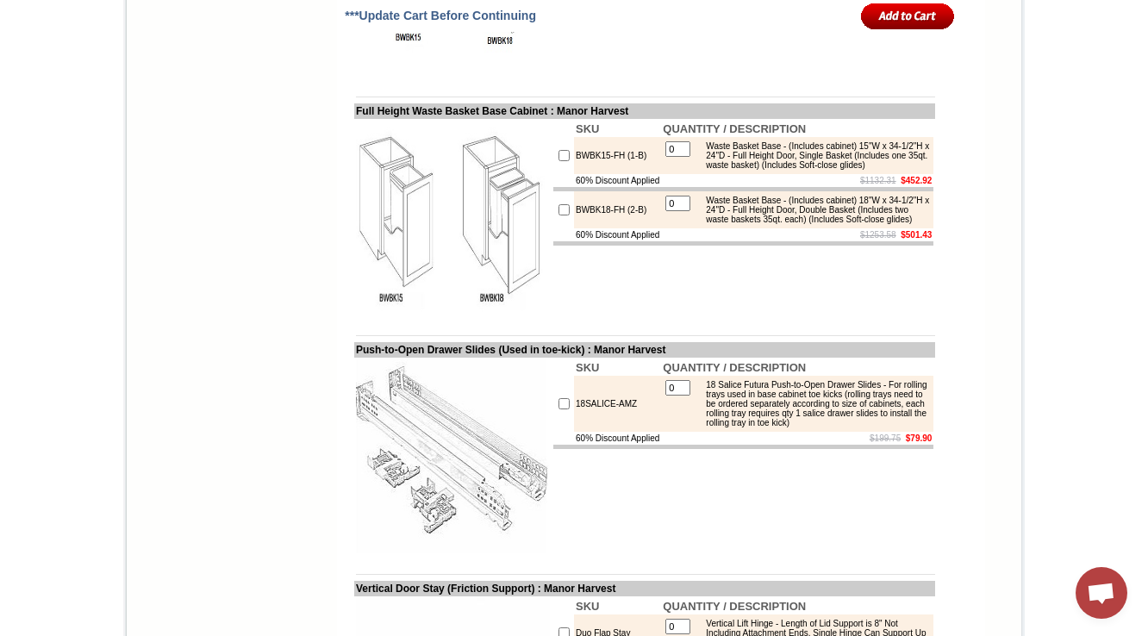
click at [380, 315] on img at bounding box center [453, 218] width 194 height 194
drag, startPoint x: 438, startPoint y: 369, endPoint x: 434, endPoint y: 379, distance: 10.9
click at [438, 315] on img at bounding box center [453, 218] width 194 height 194
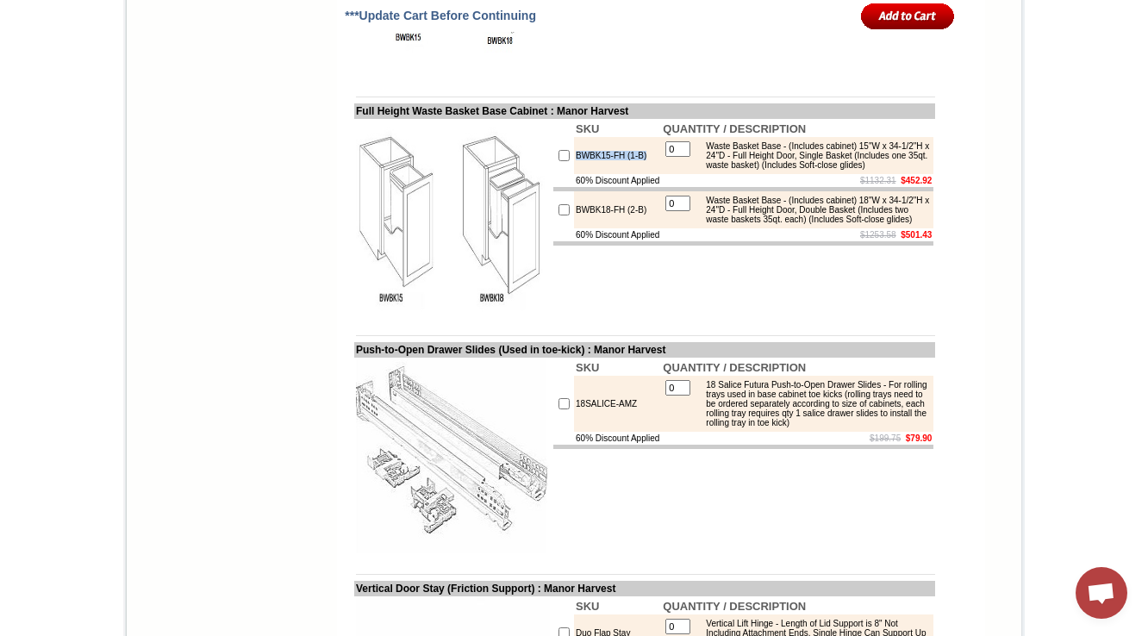
drag, startPoint x: 643, startPoint y: 359, endPoint x: 557, endPoint y: 361, distance: 86.2
click at [574, 174] on td "BWBK15-FH (1-B)" at bounding box center [617, 155] width 87 height 37
copy td "BWBK15-FH (1-B)"
drag, startPoint x: 641, startPoint y: 430, endPoint x: 557, endPoint y: 437, distance: 84.7
click at [574, 228] on td "BWBK18-FH (2-B)" at bounding box center [617, 209] width 87 height 37
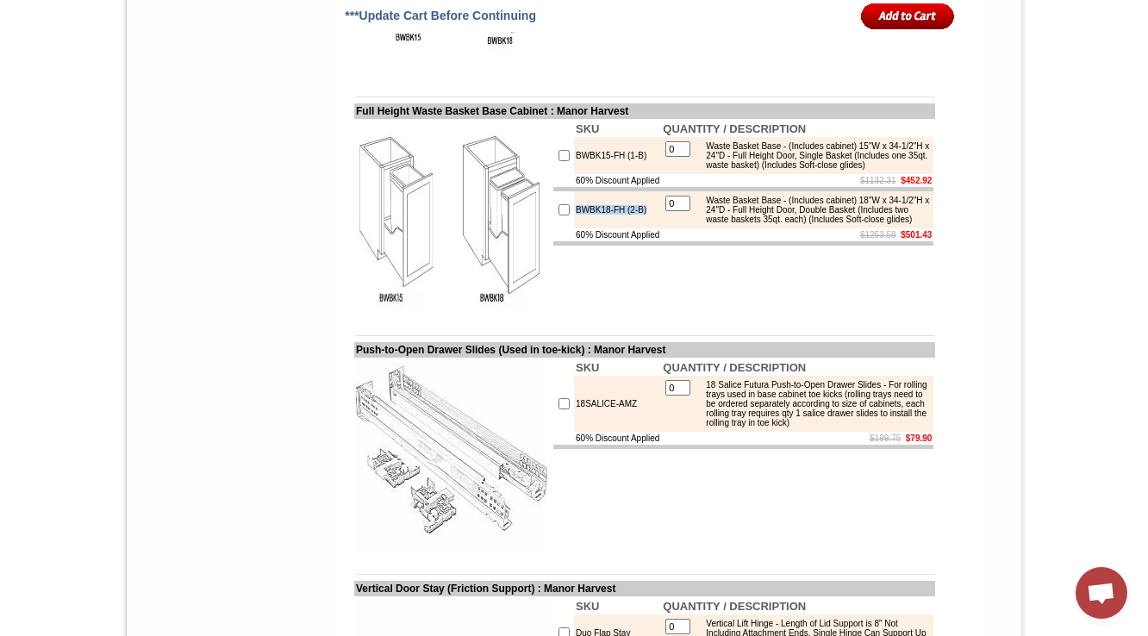
copy td "BWBK18-FH (2-B)"
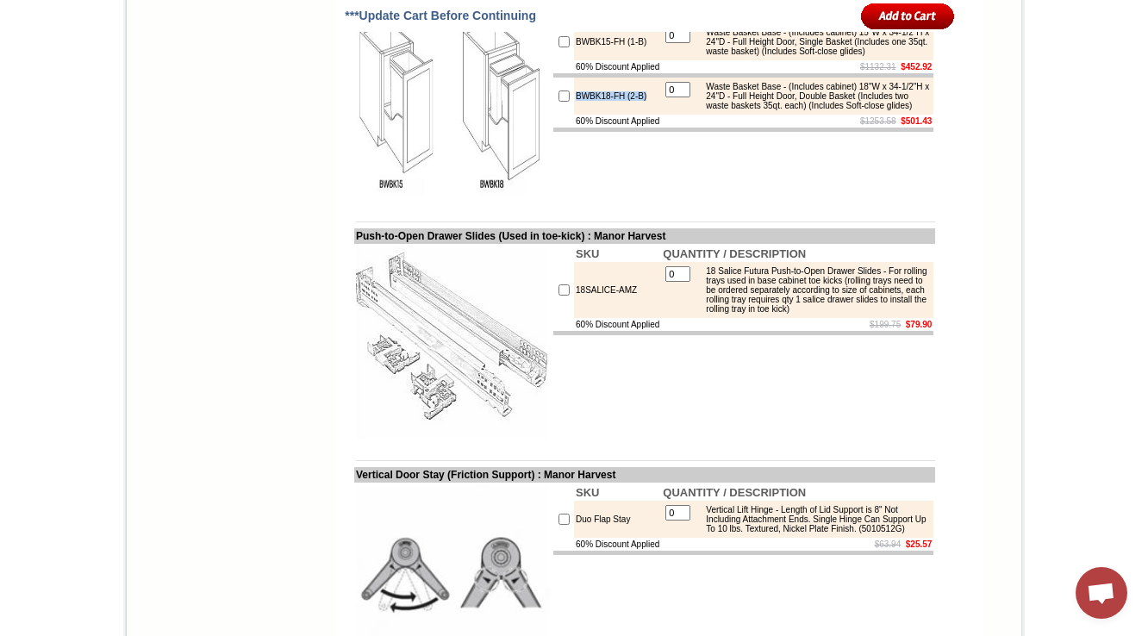
scroll to position [3447, 0]
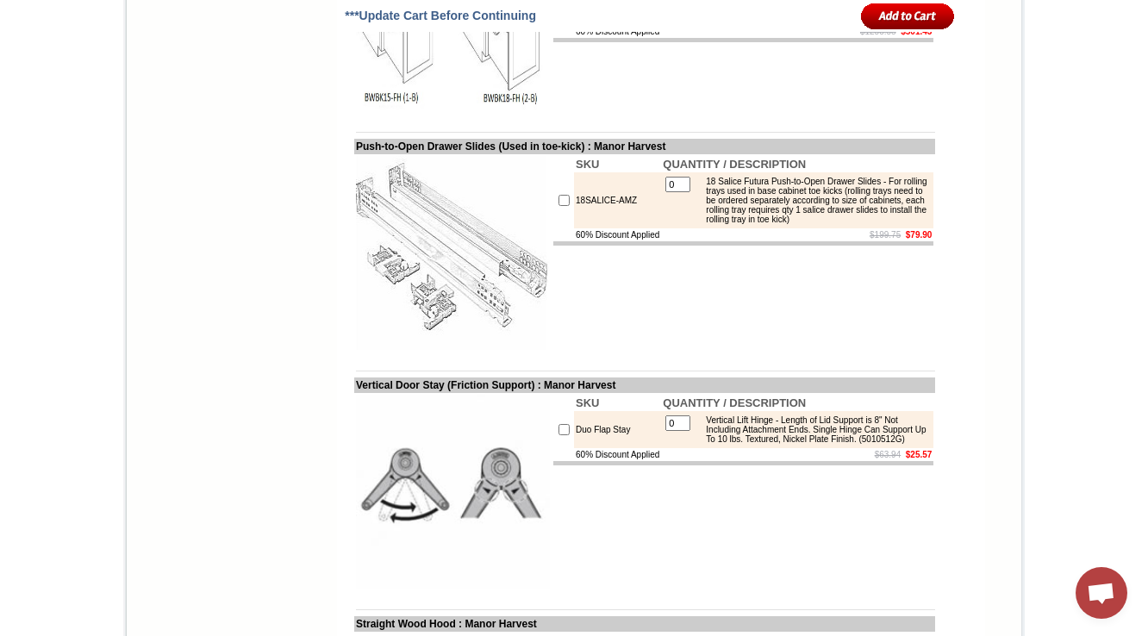
scroll to position [3651, 0]
